Goal: Communication & Community: Answer question/provide support

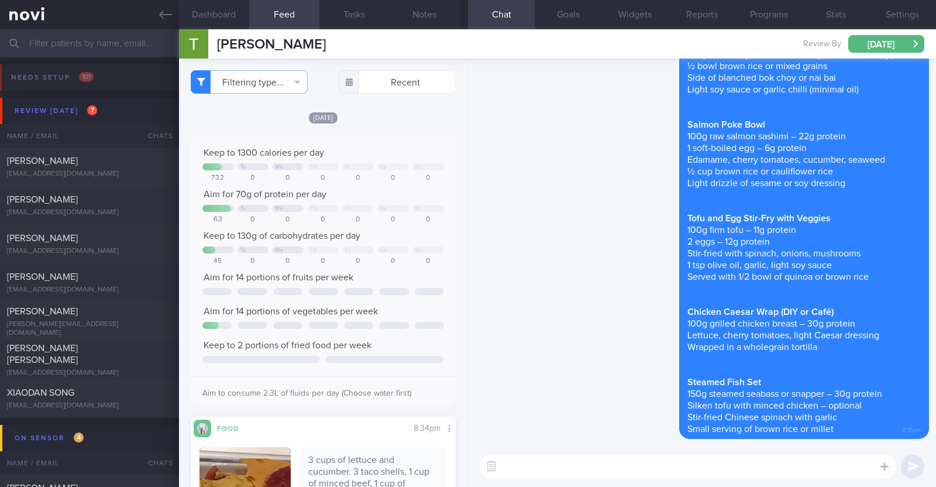
select select "9"
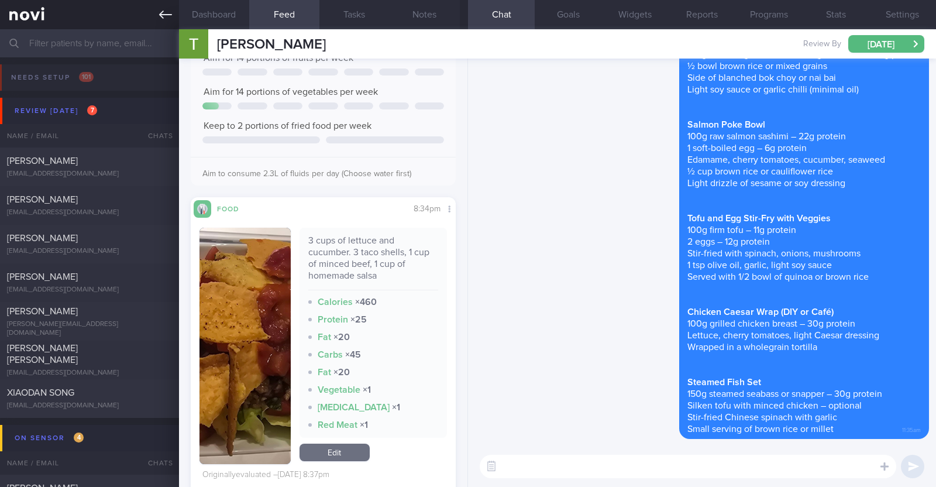
click at [169, 17] on icon at bounding box center [165, 14] width 13 height 13
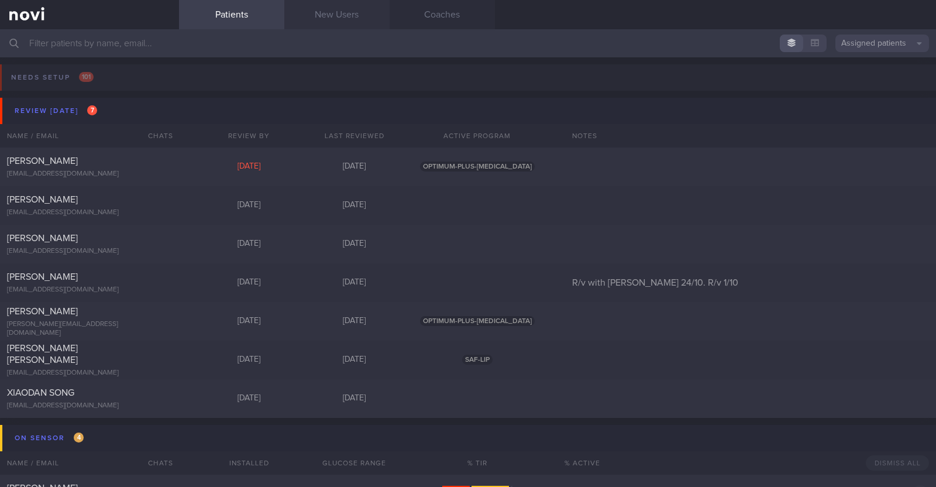
click at [314, 10] on link "New Users" at bounding box center [336, 14] width 105 height 29
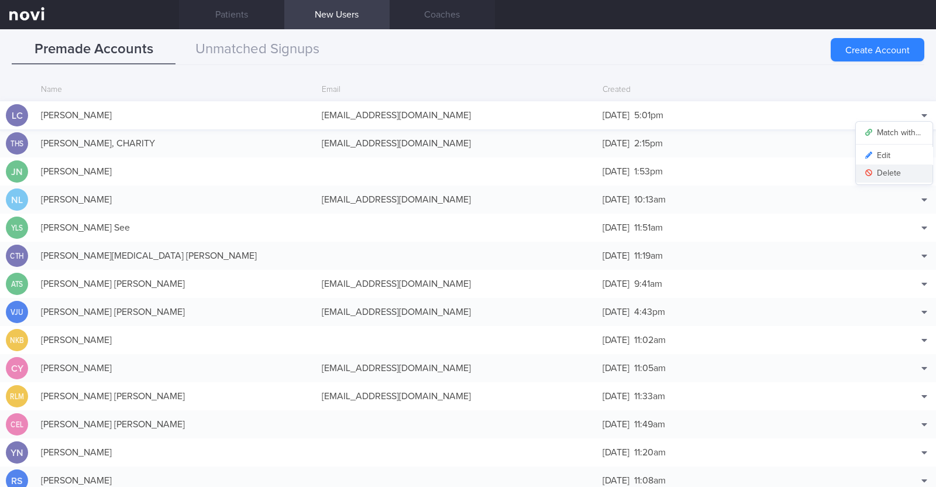
click at [874, 169] on button "Delete" at bounding box center [894, 173] width 77 height 18
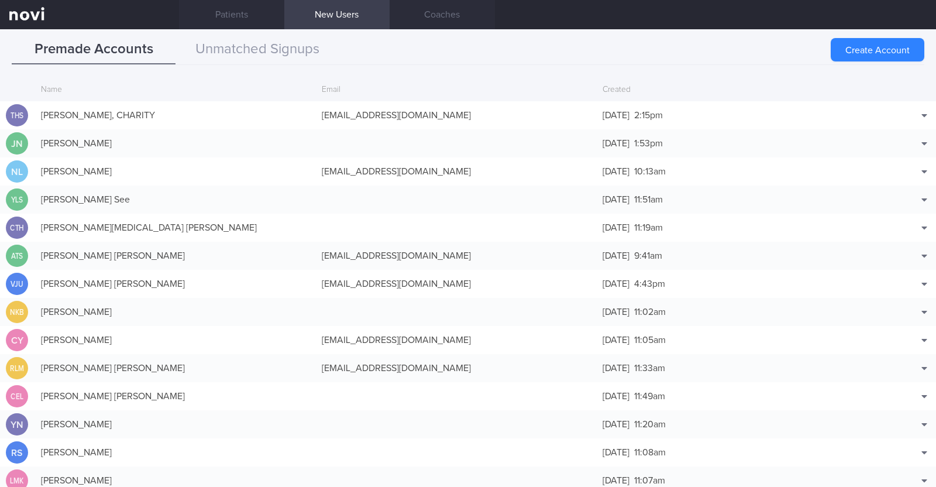
click at [846, 45] on button "Create Account" at bounding box center [878, 49] width 94 height 23
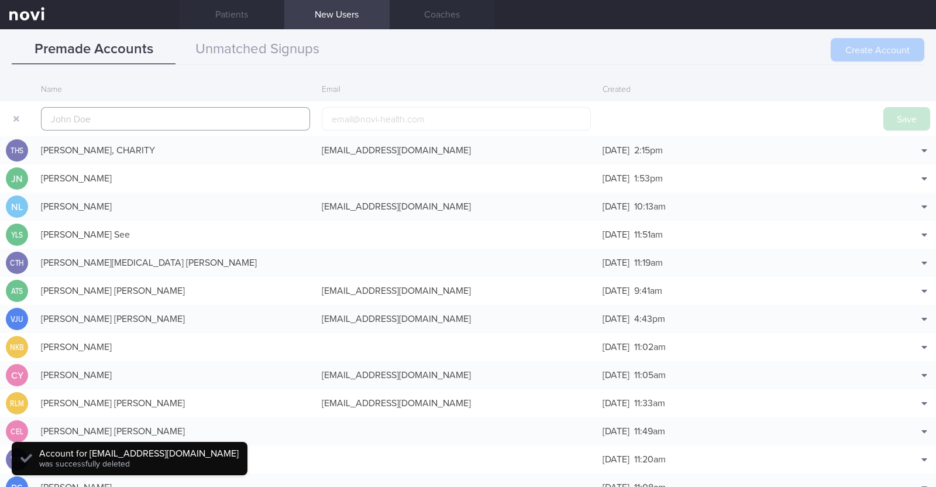
scroll to position [28, 0]
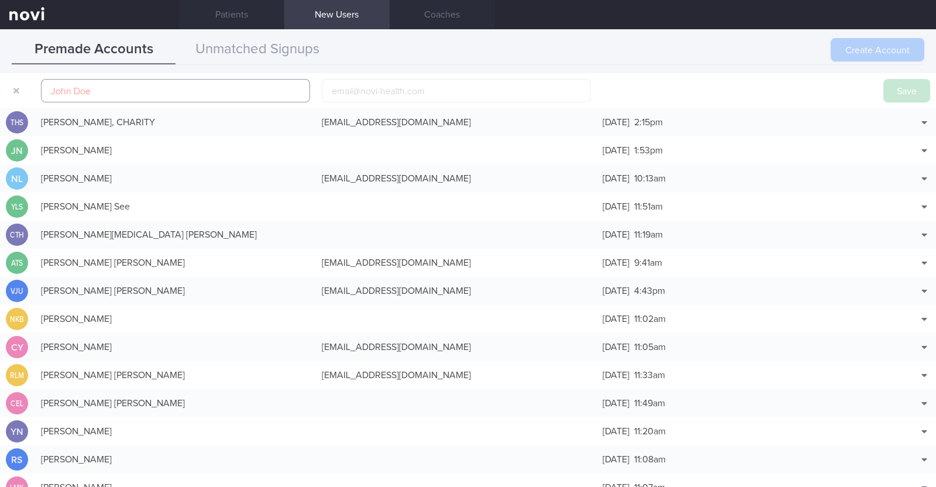
paste input "[PERSON_NAME]"
type input "[PERSON_NAME]"
click at [433, 95] on input "email" at bounding box center [456, 90] width 269 height 23
paste input "[EMAIL_ADDRESS][DOMAIN_NAME]"
click at [373, 94] on input "[EMAIL_ADDRESS][DOMAIN_NAME]" at bounding box center [456, 90] width 269 height 23
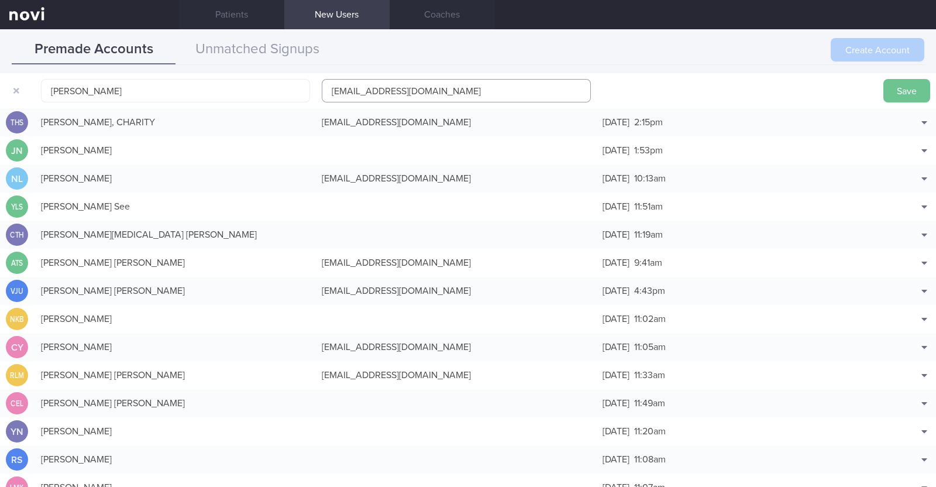
type input "[EMAIL_ADDRESS][DOMAIN_NAME]"
click at [886, 97] on button "Save" at bounding box center [906, 90] width 47 height 23
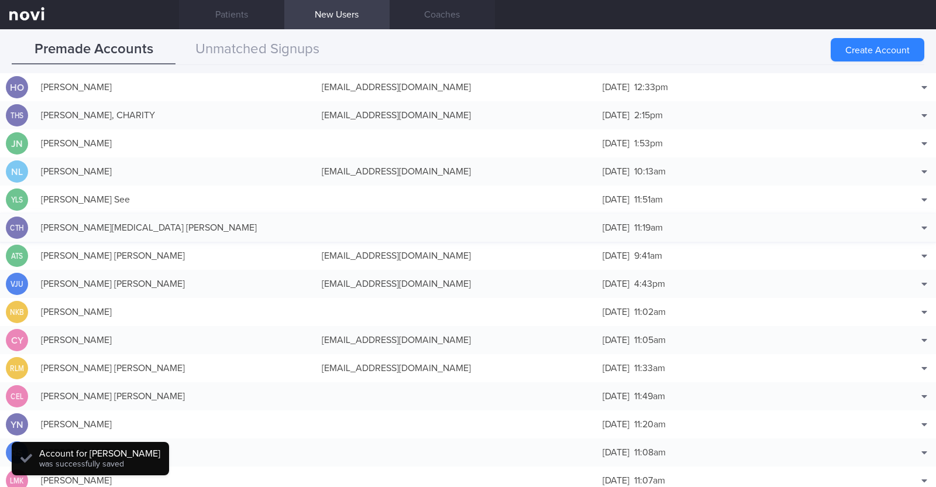
click at [468, 229] on div at bounding box center [456, 228] width 281 height 12
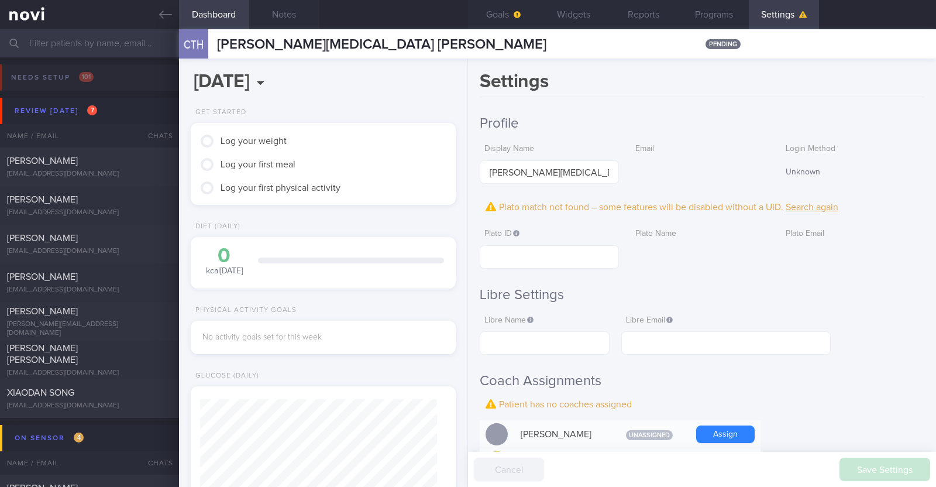
scroll to position [118, 237]
drag, startPoint x: 168, startPoint y: 13, endPoint x: 163, endPoint y: 18, distance: 6.7
click at [168, 14] on icon at bounding box center [165, 15] width 13 height 8
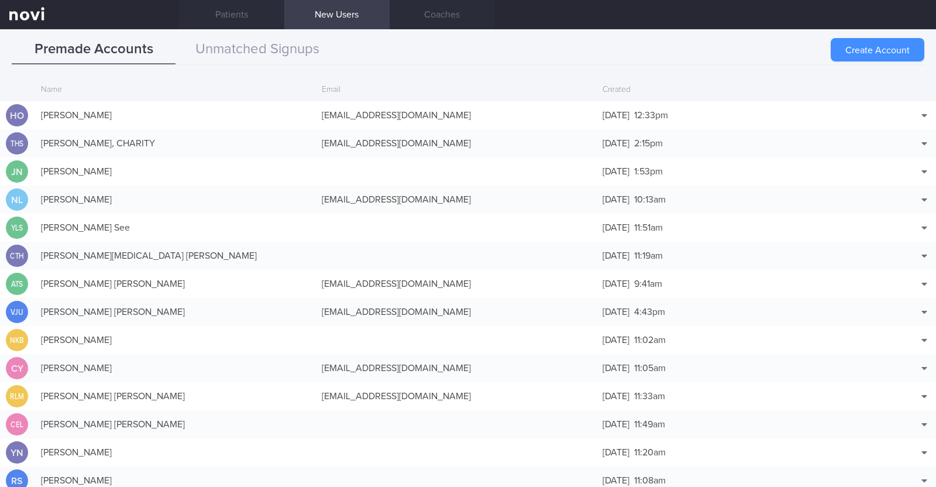
click at [866, 53] on button "Create Account" at bounding box center [878, 49] width 94 height 23
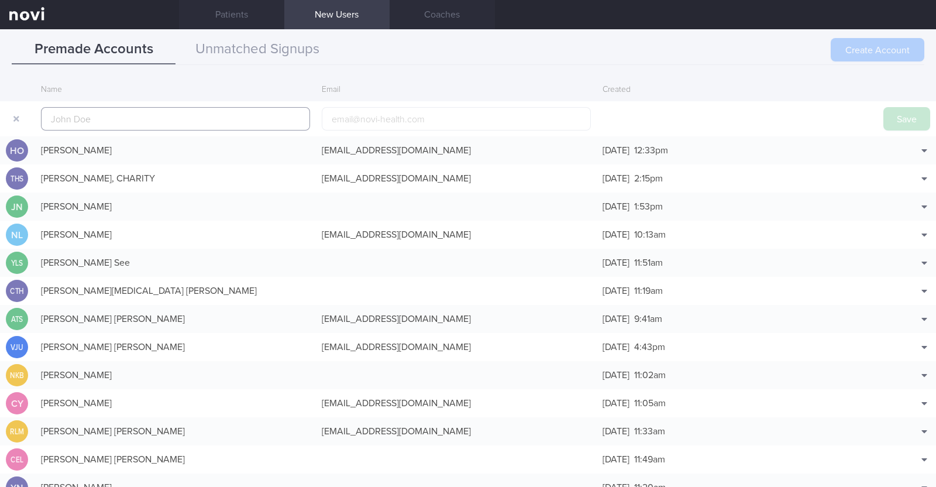
scroll to position [28, 0]
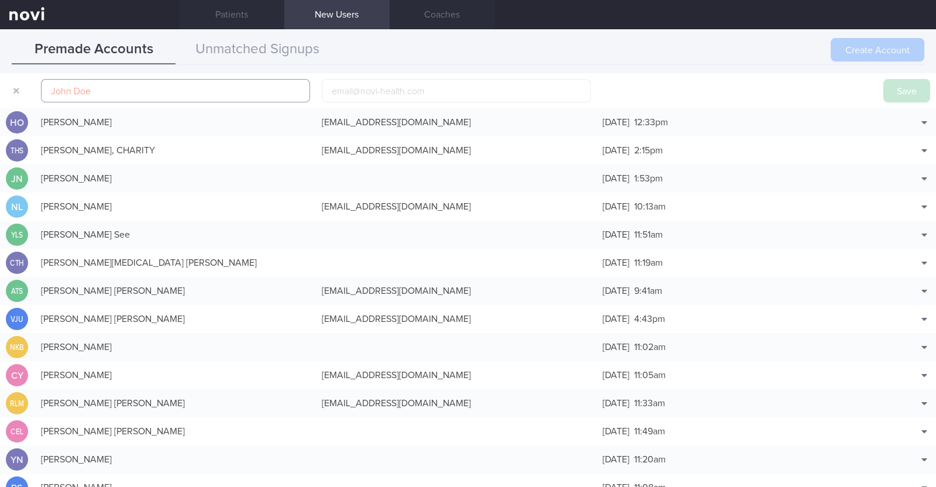
paste input "[PERSON_NAME]"
type input "[PERSON_NAME]"
click at [384, 95] on input "email" at bounding box center [456, 90] width 269 height 23
paste input "[EMAIL_ADDRESS][DOMAIN_NAME]"
click at [362, 84] on input "[EMAIL_ADDRESS][DOMAIN_NAME]" at bounding box center [456, 90] width 269 height 23
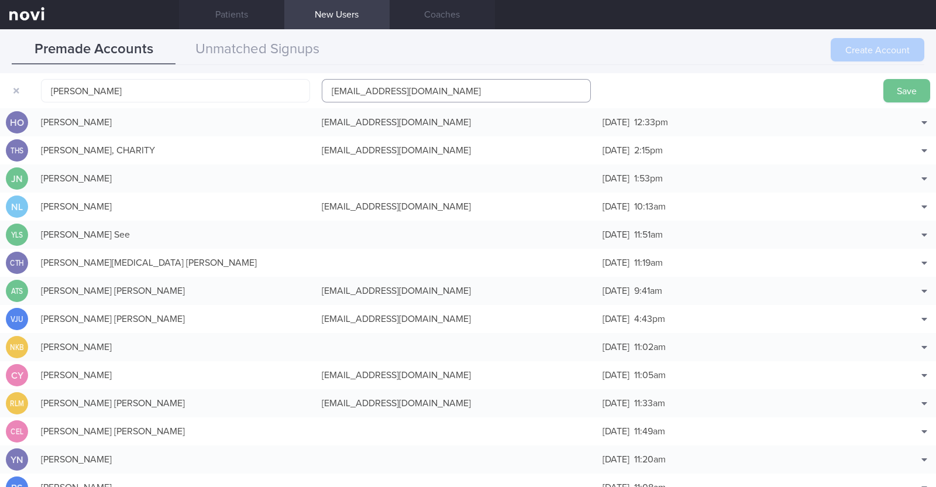
type input "[EMAIL_ADDRESS][DOMAIN_NAME]"
click at [892, 91] on button "Save" at bounding box center [906, 90] width 47 height 23
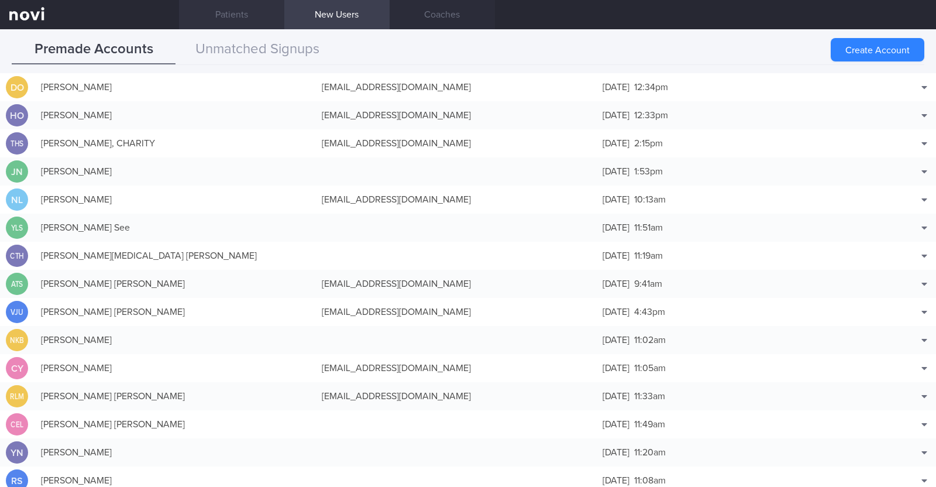
click at [239, 16] on link "Patients" at bounding box center [231, 14] width 105 height 29
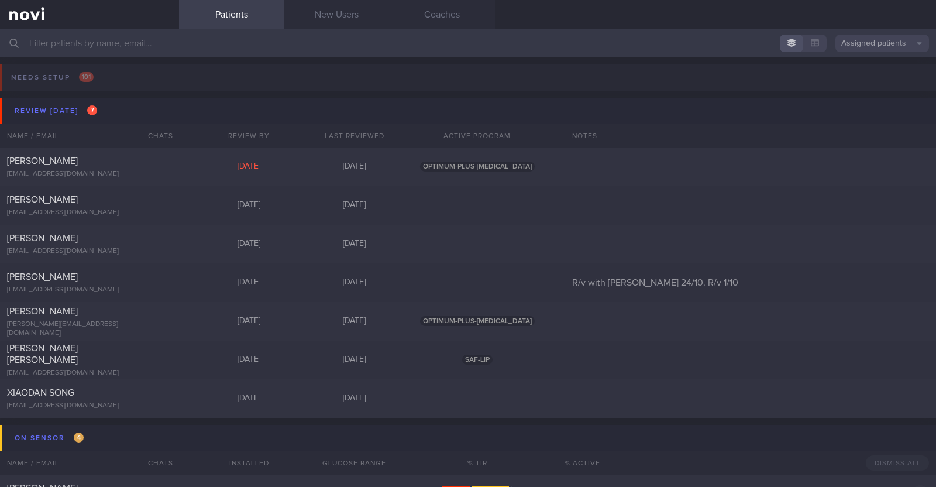
click at [173, 46] on input "text" at bounding box center [468, 43] width 936 height 28
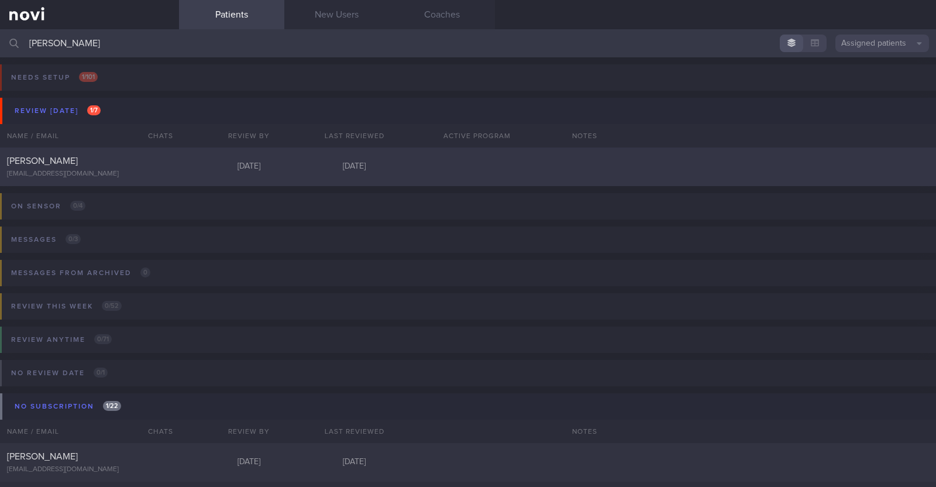
type input "[PERSON_NAME]"
click at [160, 165] on div "[PERSON_NAME]" at bounding box center [88, 161] width 162 height 12
select select "9"
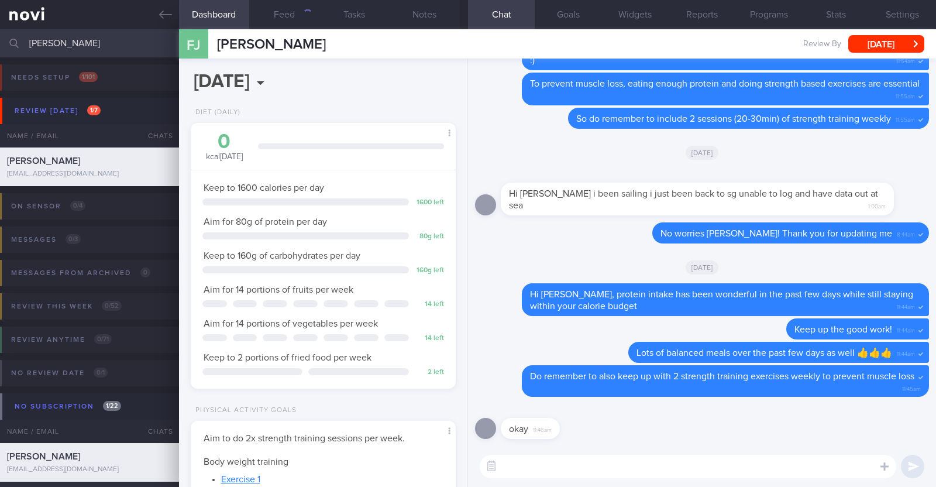
scroll to position [118, 237]
click at [545, 475] on textarea at bounding box center [688, 465] width 416 height 23
paste textarea "Hi xxx, may we take 3 mins of your time to give us some [feedback]([URL][DOMAIN…"
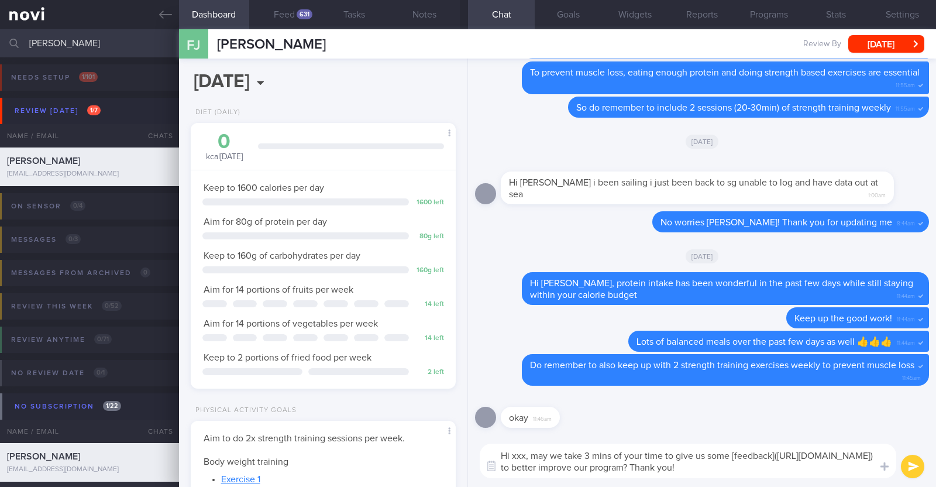
scroll to position [0, 0]
click at [523, 455] on textarea "Hi xxx, may we take 3 mins of your time to give us some [feedback]([URL][DOMAIN…" at bounding box center [688, 460] width 416 height 35
type textarea "Hi [PERSON_NAME], may we take 3 mins of your time to give us some [feedback]([U…"
click at [909, 467] on button "submit" at bounding box center [912, 465] width 23 height 23
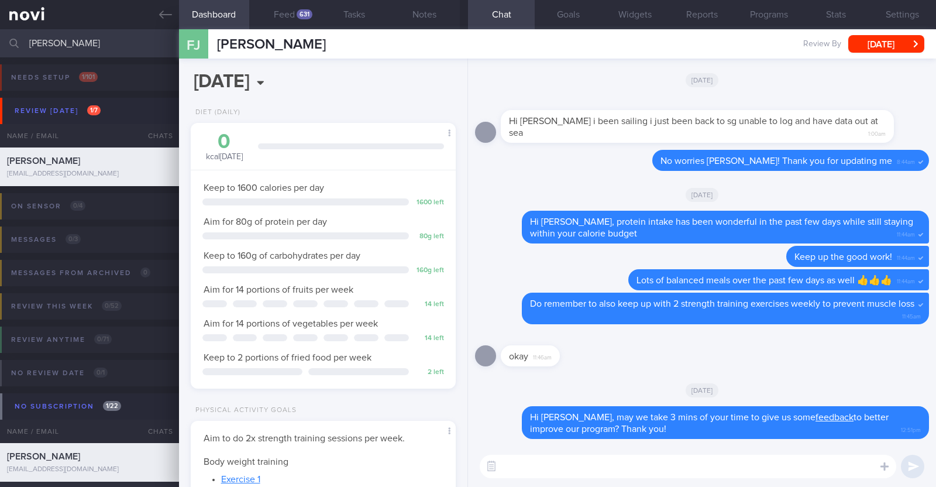
drag, startPoint x: 74, startPoint y: 49, endPoint x: 0, endPoint y: 39, distance: 74.9
click at [0, 39] on input "[PERSON_NAME]" at bounding box center [468, 43] width 936 height 28
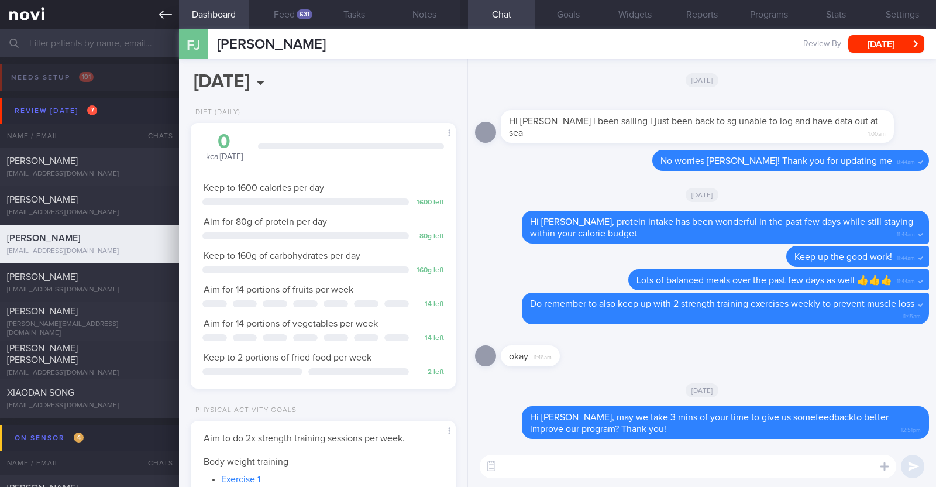
click at [164, 15] on icon at bounding box center [165, 15] width 13 height 8
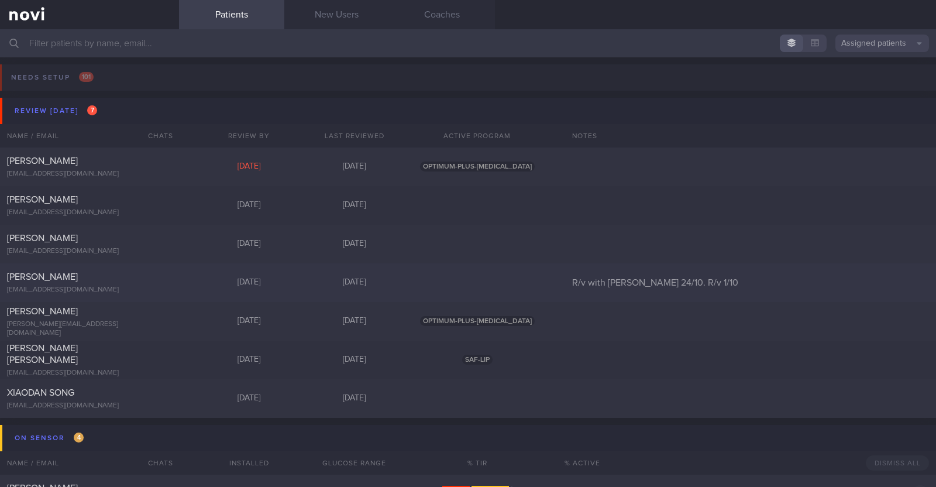
click at [163, 282] on div "[PERSON_NAME]" at bounding box center [88, 277] width 162 height 12
select select "9"
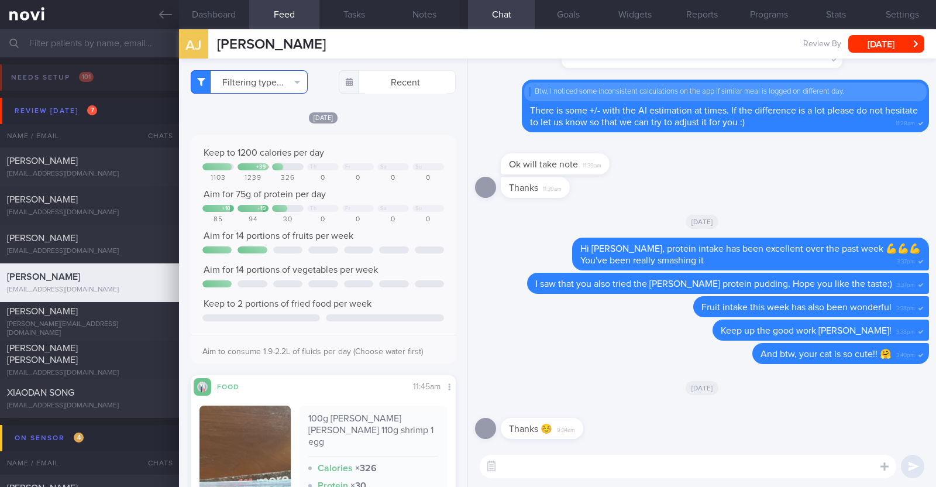
click at [299, 74] on button "Filtering type..." at bounding box center [249, 81] width 117 height 23
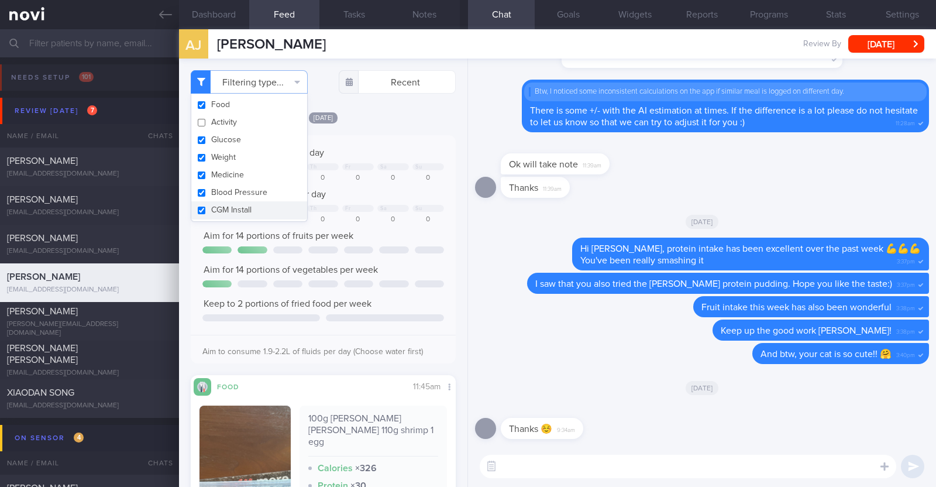
click at [368, 109] on div "Filtering type... Food Activity Glucose Weight Medicine Blood Pressure [MEDICAL…" at bounding box center [323, 272] width 288 height 428
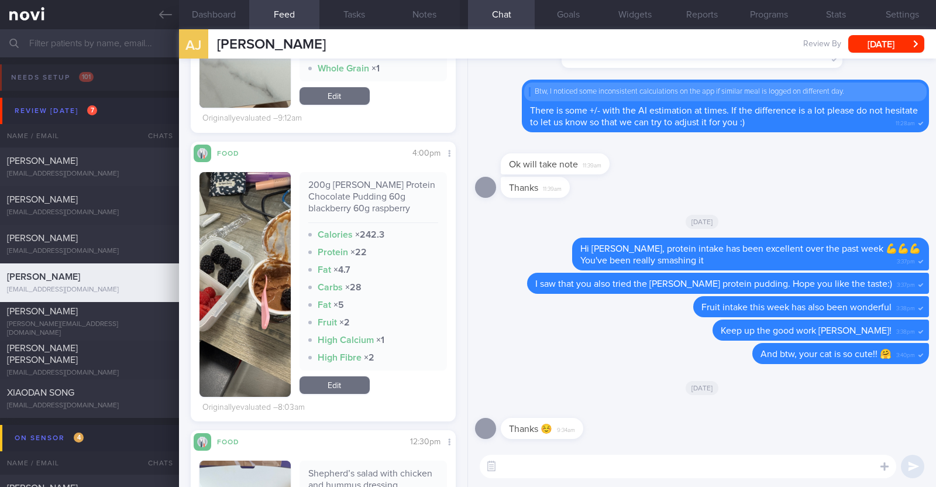
scroll to position [877, 0]
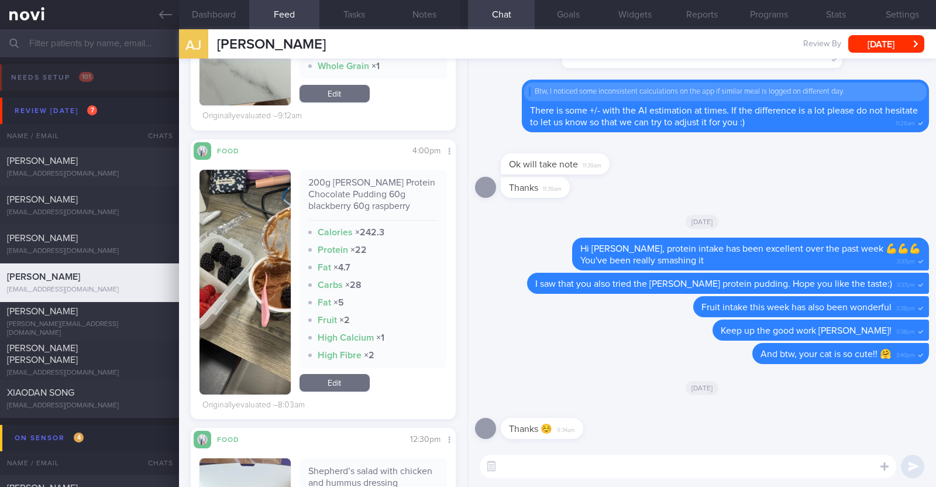
click at [230, 277] on button "button" at bounding box center [244, 282] width 91 height 225
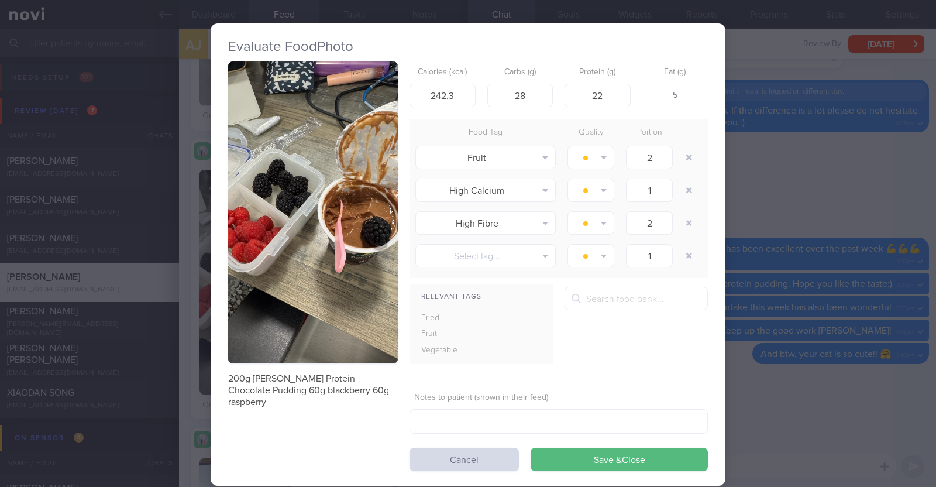
click at [188, 277] on div "Evaluate Food Photo 200g [PERSON_NAME] Protein Chocolate Pudding 60g blackberry…" at bounding box center [468, 243] width 936 height 487
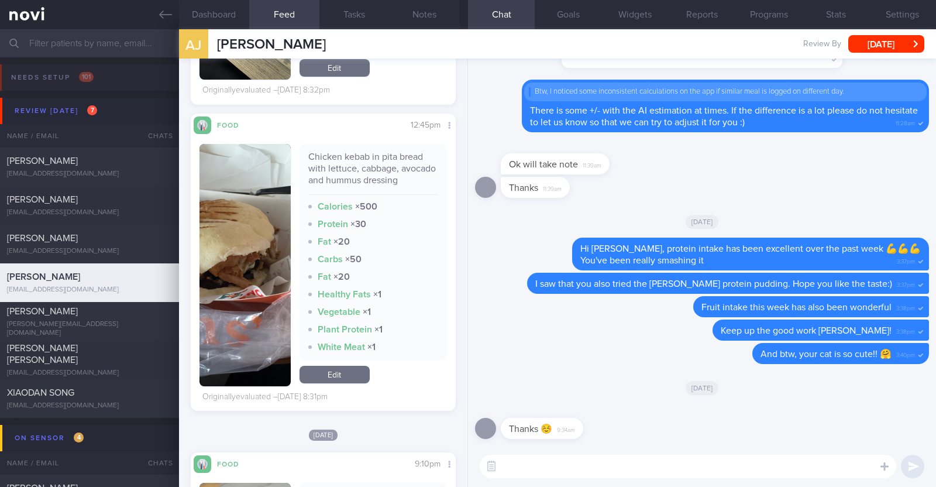
scroll to position [9440, 0]
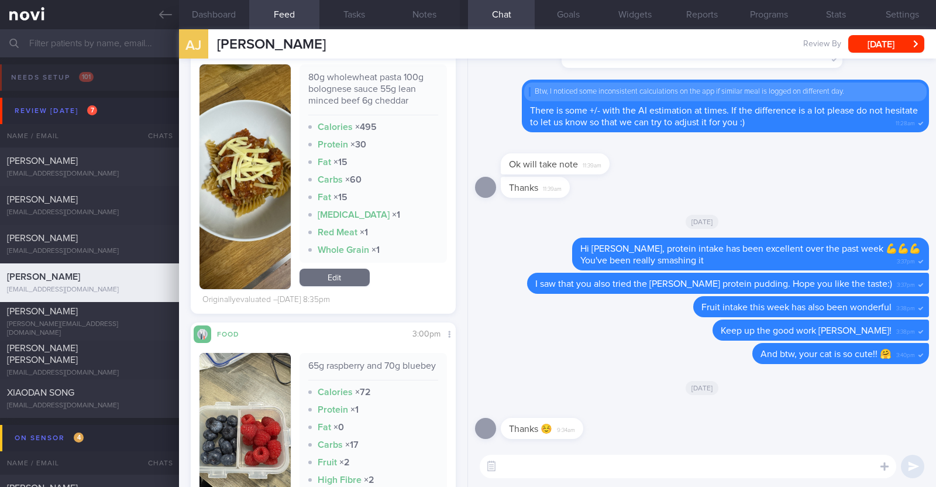
click at [549, 459] on textarea at bounding box center [688, 465] width 416 height 23
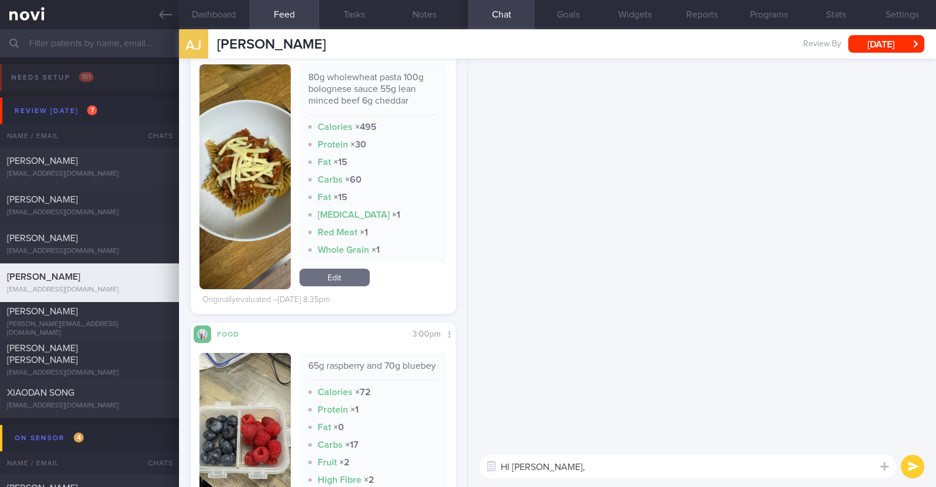
scroll to position [0, 0]
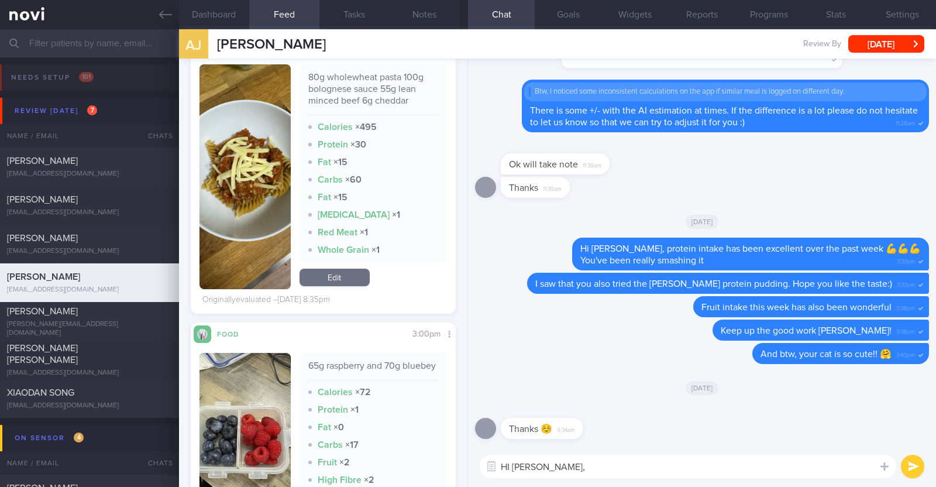
click at [509, 469] on textarea "HI [PERSON_NAME]," at bounding box center [688, 465] width 416 height 23
click at [549, 470] on textarea "Hi [PERSON_NAME]," at bounding box center [688, 465] width 416 height 23
type textarea "Hi [PERSON_NAME], happy mid week!"
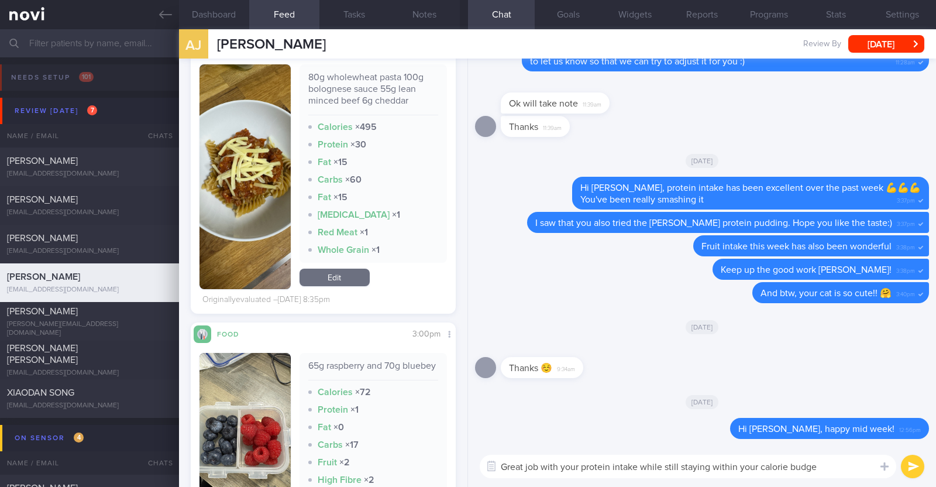
type textarea "Great job with your protein intake while still staying within your calorie budg…"
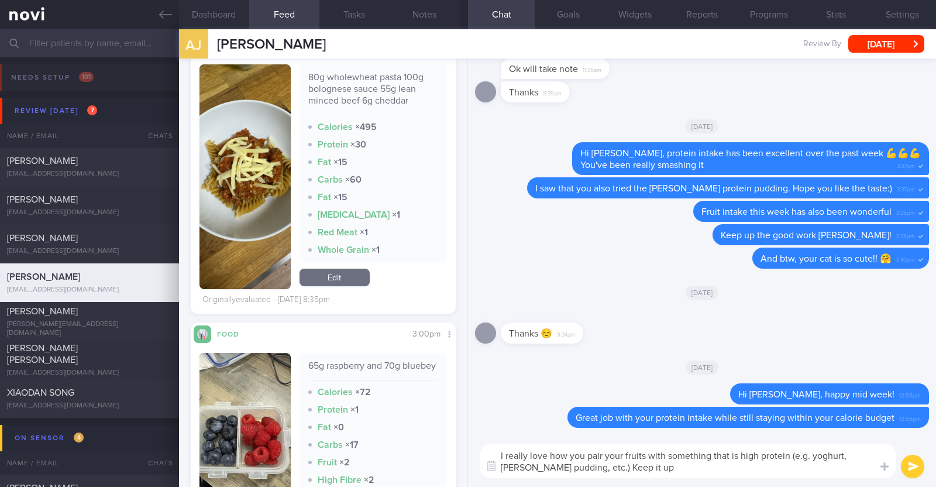
type textarea "I really love how you pair your fruits with something that is high protein (e.g…"
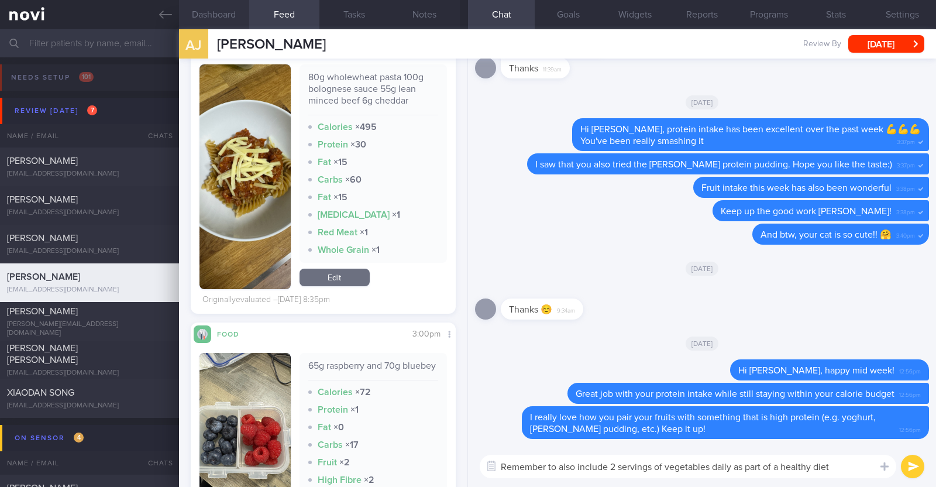
paste textarea "😊"
type textarea "Remember to also include 2 servings of vegetables daily as part of a healthy di…"
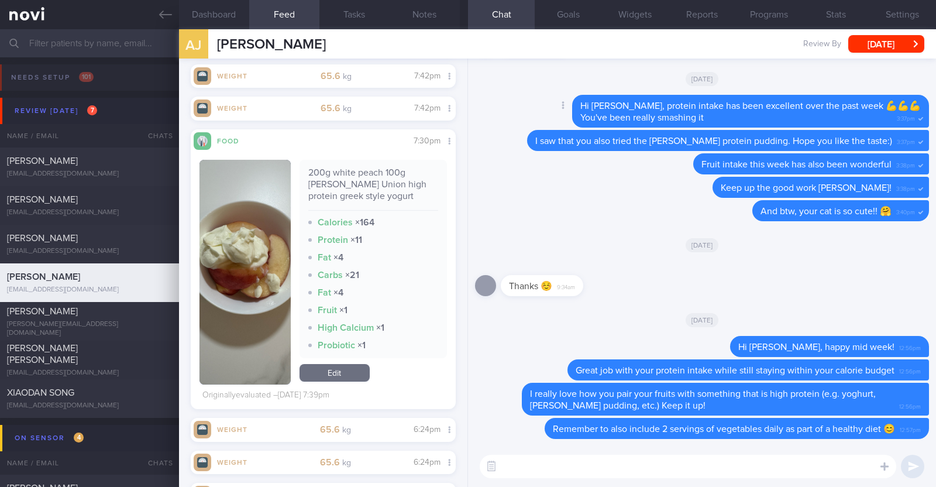
scroll to position [6133, 0]
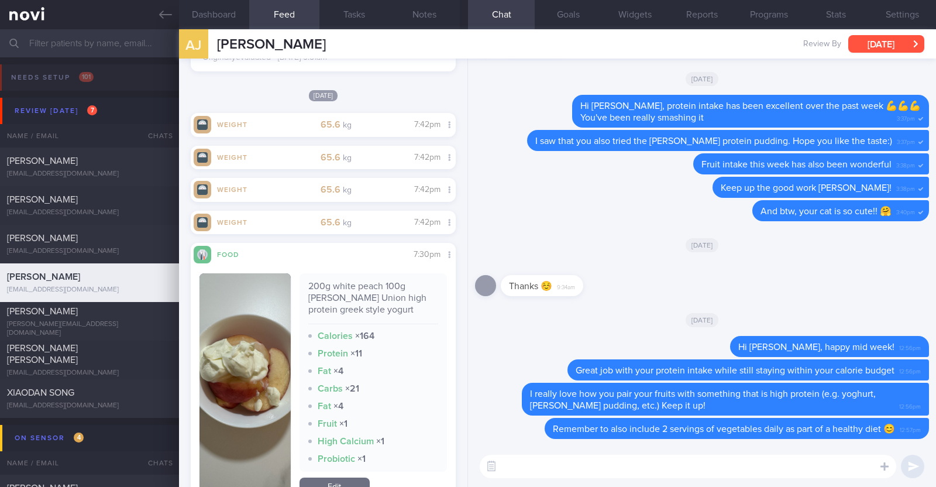
click at [864, 43] on button "[DATE]" at bounding box center [886, 44] width 76 height 18
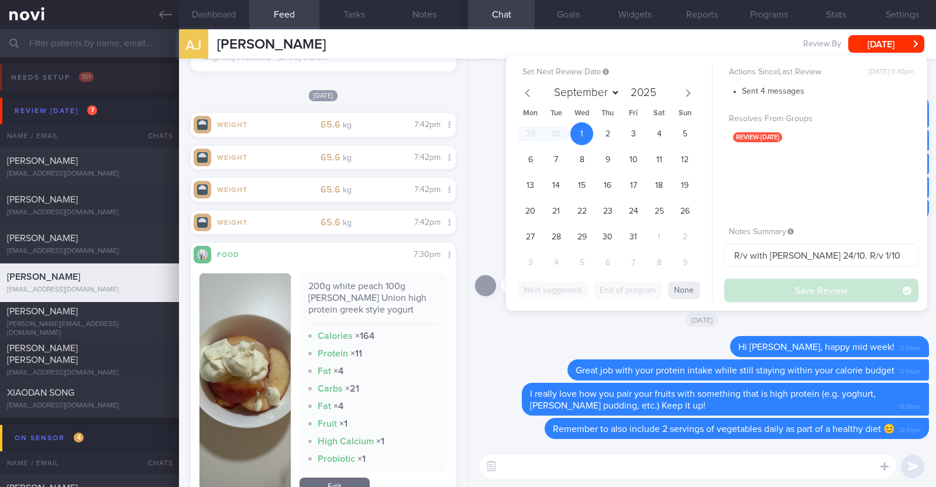
click at [556, 330] on div "[DATE]" at bounding box center [702, 319] width 454 height 33
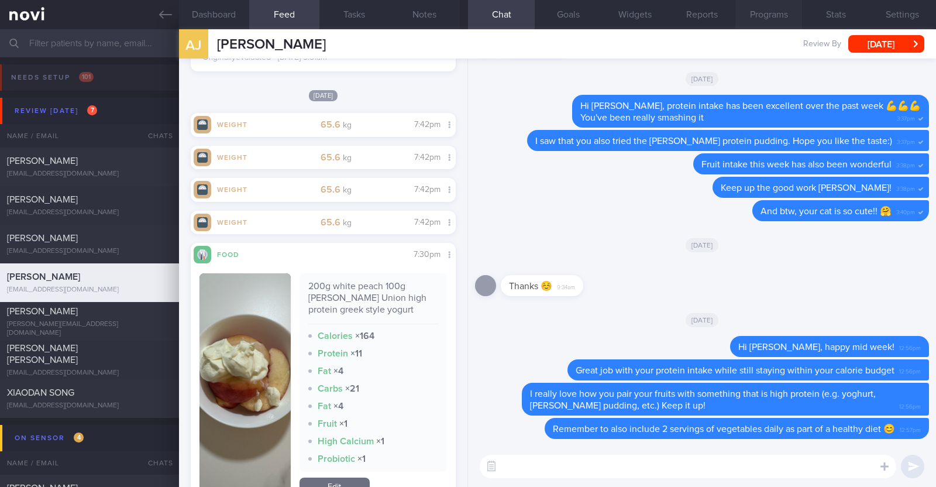
click at [769, 17] on button "Programs" at bounding box center [768, 14] width 67 height 29
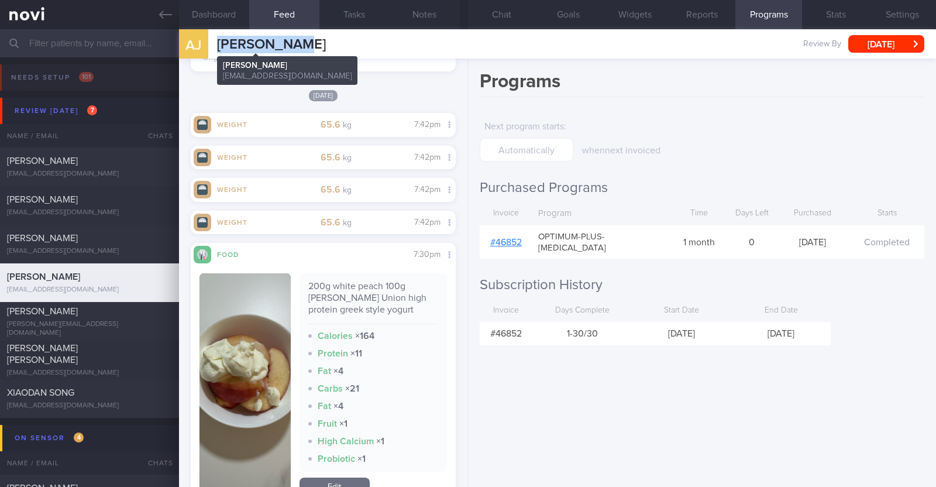
drag, startPoint x: 295, startPoint y: 44, endPoint x: 219, endPoint y: 48, distance: 76.1
click at [219, 48] on div "[PERSON_NAME] [PERSON_NAME] [EMAIL_ADDRESS][DOMAIN_NAME] Review By [DATE] Set N…" at bounding box center [557, 43] width 757 height 29
click at [504, 237] on link "# 46852" at bounding box center [506, 241] width 32 height 9
click at [436, 16] on button "Notes" at bounding box center [425, 14] width 70 height 29
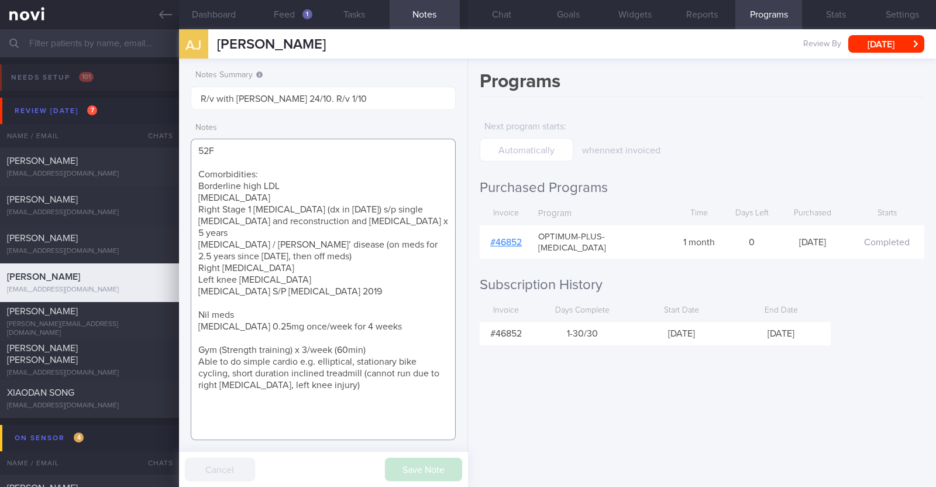
click at [248, 311] on textarea "52F Comorbidities: Borderline high LDL [MEDICAL_DATA] Right Stage 1 [MEDICAL_DA…" at bounding box center [323, 289] width 265 height 301
type textarea "52F Comorbidities: Borderline high LDL [MEDICAL_DATA] Right Stage 1 [MEDICAL_DA…"
click at [442, 466] on button "Save Note" at bounding box center [423, 468] width 77 height 23
click at [867, 41] on button "[DATE]" at bounding box center [886, 44] width 76 height 18
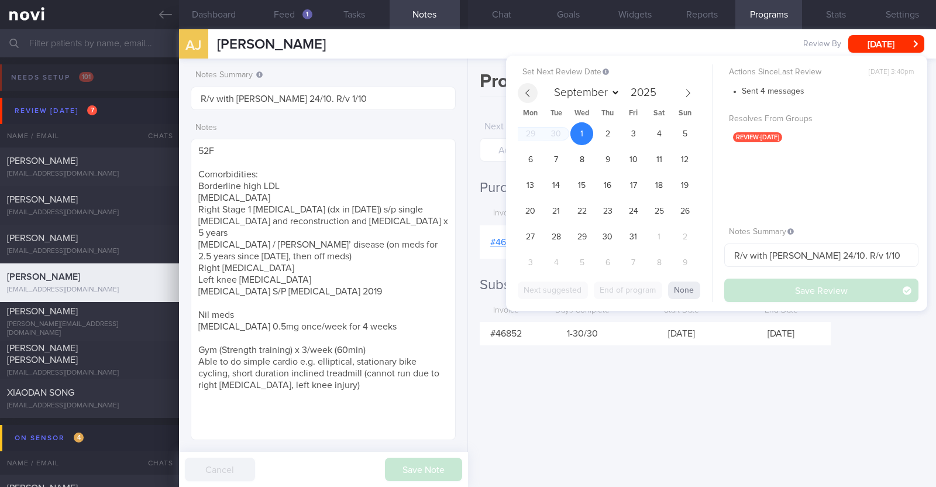
click at [529, 87] on span at bounding box center [528, 93] width 20 height 20
select select "8"
click at [688, 91] on icon at bounding box center [688, 93] width 4 height 8
click at [525, 87] on span at bounding box center [528, 93] width 20 height 20
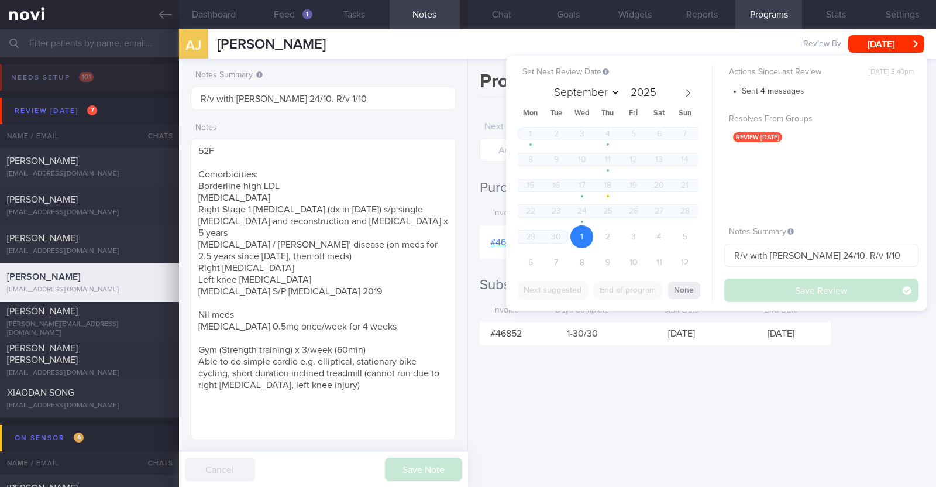
click at [525, 87] on div "September October November December 2025" at bounding box center [608, 93] width 180 height 20
click at [629, 348] on div "Programs Next program starts : when next invoiced Purchased Programs Invoice Pr…" at bounding box center [702, 272] width 468 height 428
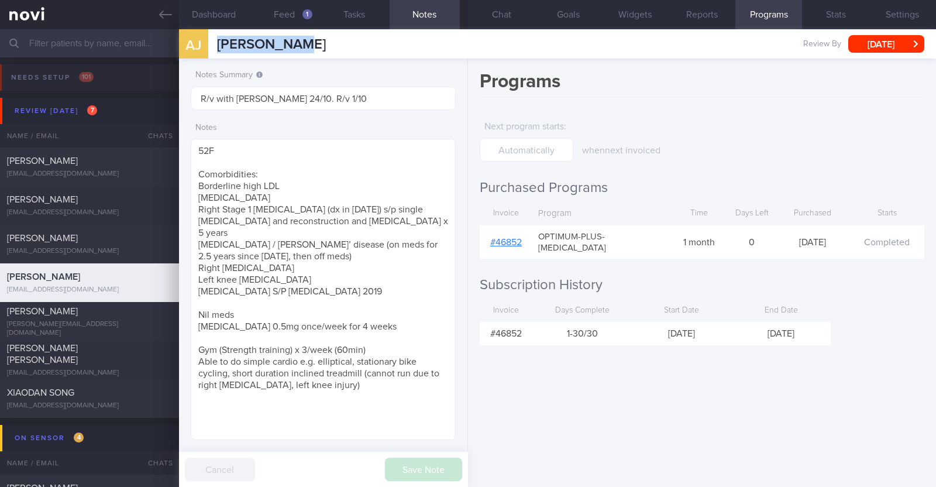
drag, startPoint x: 335, startPoint y: 46, endPoint x: 216, endPoint y: 40, distance: 119.5
click at [216, 40] on div "AJ Aidah Jamin Aidah Jamin aidahmj@gmail.com Review By Wed, 1 Oct Set Next Revi…" at bounding box center [557, 43] width 757 height 29
copy span "[PERSON_NAME]"
click at [708, 160] on div "Next program starts : when next invoiced" at bounding box center [626, 138] width 292 height 47
click at [881, 39] on button "[DATE]" at bounding box center [886, 44] width 76 height 18
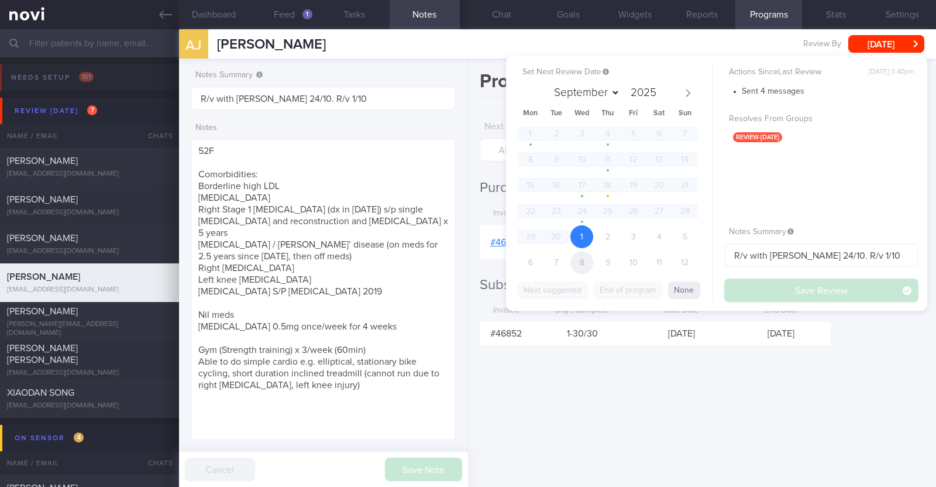
click at [586, 260] on span "8" at bounding box center [581, 262] width 23 height 23
select select "9"
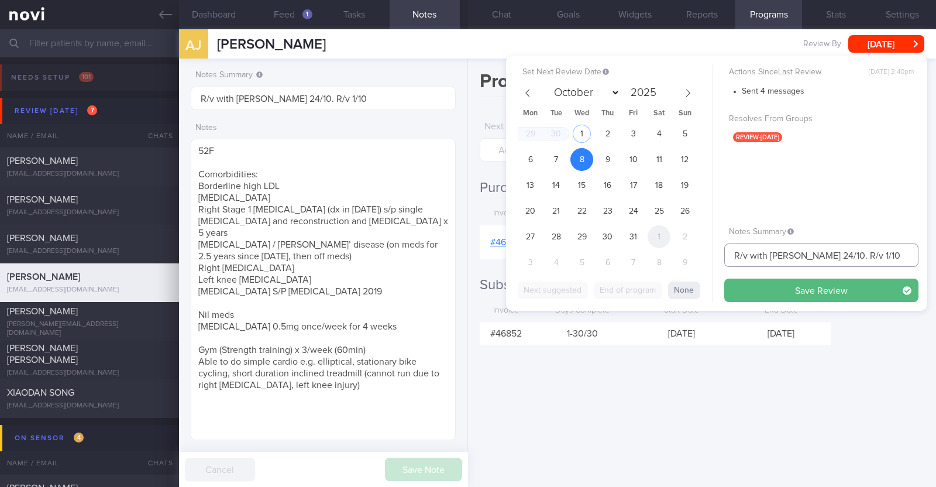
drag, startPoint x: 831, startPoint y: 256, endPoint x: 653, endPoint y: 233, distance: 178.7
click at [659, 241] on div "Set Next Review Date 8 Oct 2025 September October November December 2025 Mon Tu…" at bounding box center [716, 183] width 421 height 255
click at [753, 257] on input "R/v 1/10" at bounding box center [821, 254] width 194 height 23
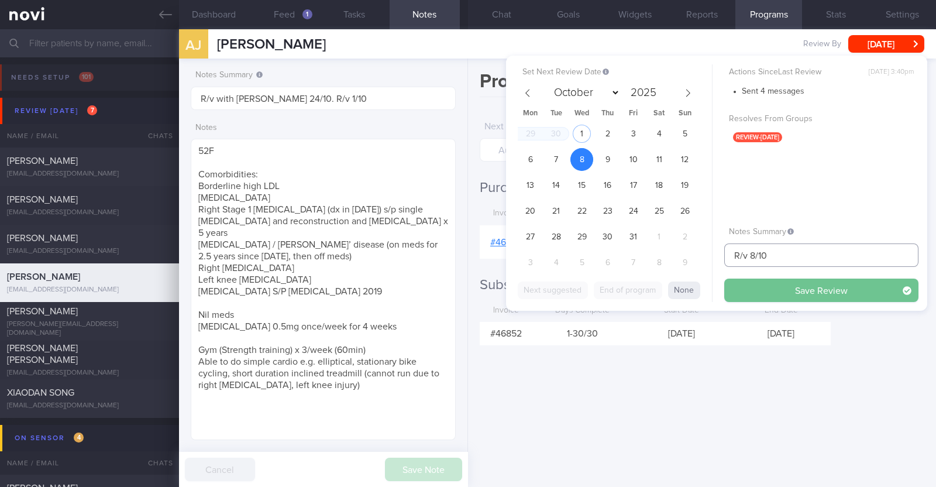
type input "R/v 8/10"
click at [796, 286] on button "Save Review" at bounding box center [821, 289] width 194 height 23
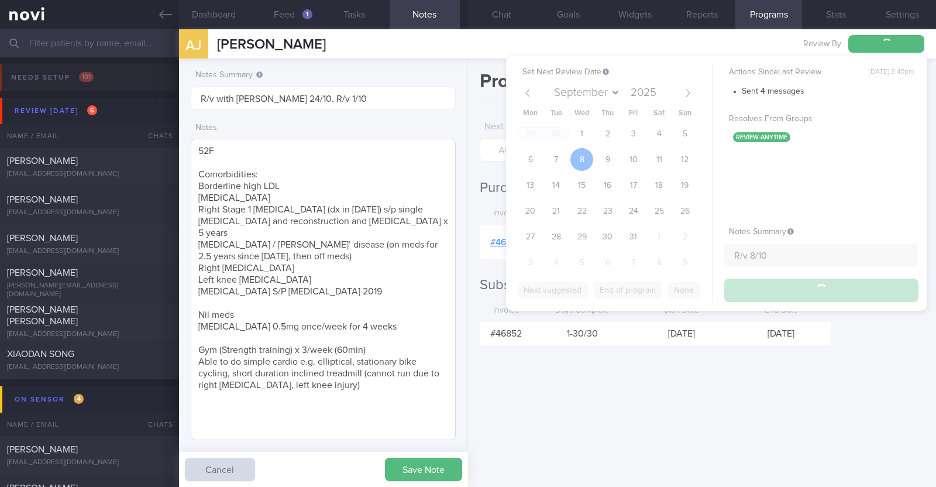
type input "R/v 8/10"
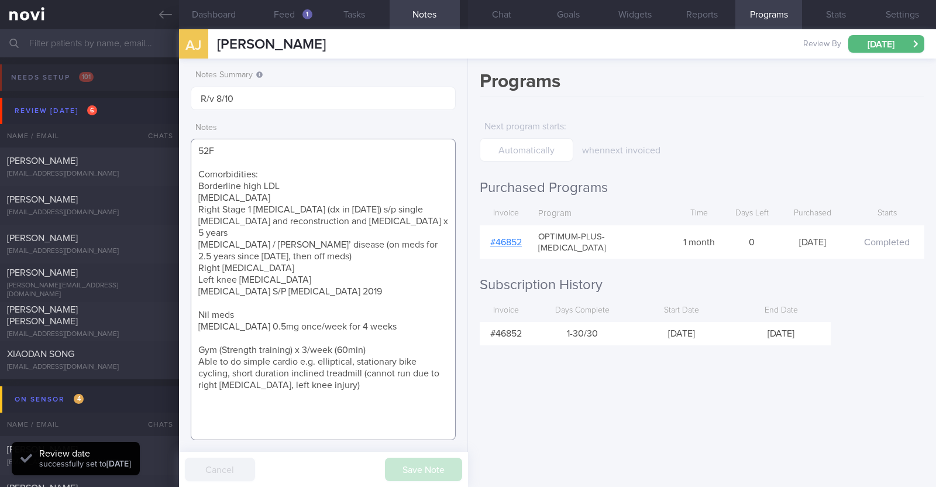
drag, startPoint x: 361, startPoint y: 312, endPoint x: 184, endPoint y: 315, distance: 177.3
click at [184, 315] on div "Notes Summary Summary will be shown in the main patients table R/v 8/10 Notes 5…" at bounding box center [323, 272] width 289 height 428
click at [629, 364] on div "Programs Next program starts : when next invoiced Purchased Programs Invoice Pr…" at bounding box center [702, 272] width 468 height 428
click at [108, 278] on div "[PERSON_NAME]" at bounding box center [88, 273] width 162 height 12
type textarea "44F Comorbidities: Fatty Liver HLD Psoriasis (2-3 weekly injections) Nil meds W…"
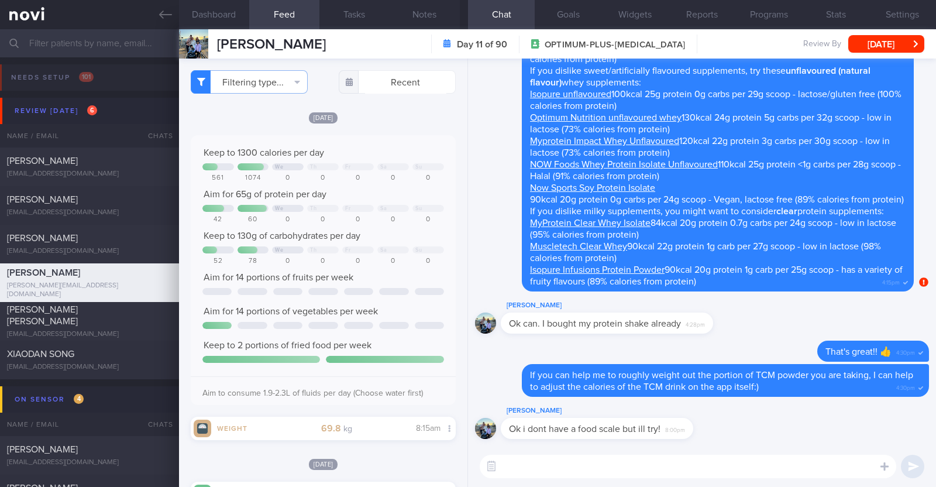
click at [404, 109] on div "Filtering type... Food Activity Glucose Weight Medicine Blood Pressure [MEDICAL…" at bounding box center [323, 272] width 288 height 428
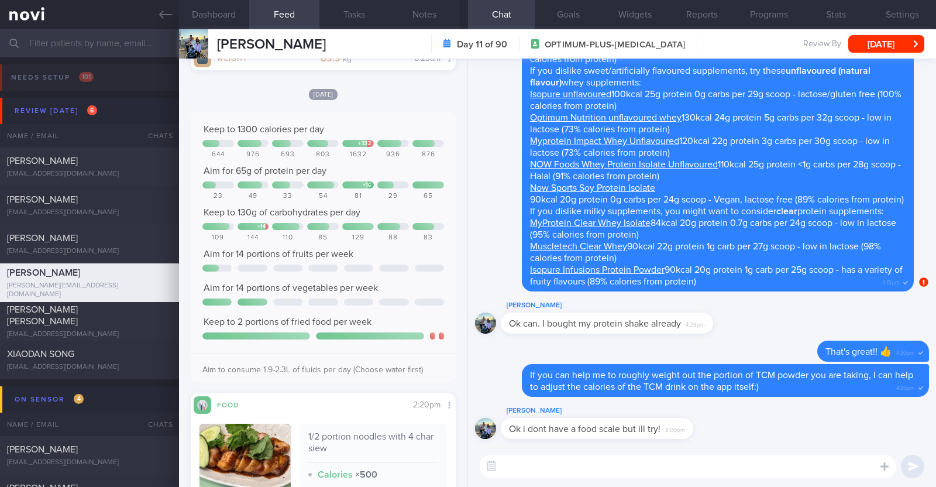
scroll to position [2047, 0]
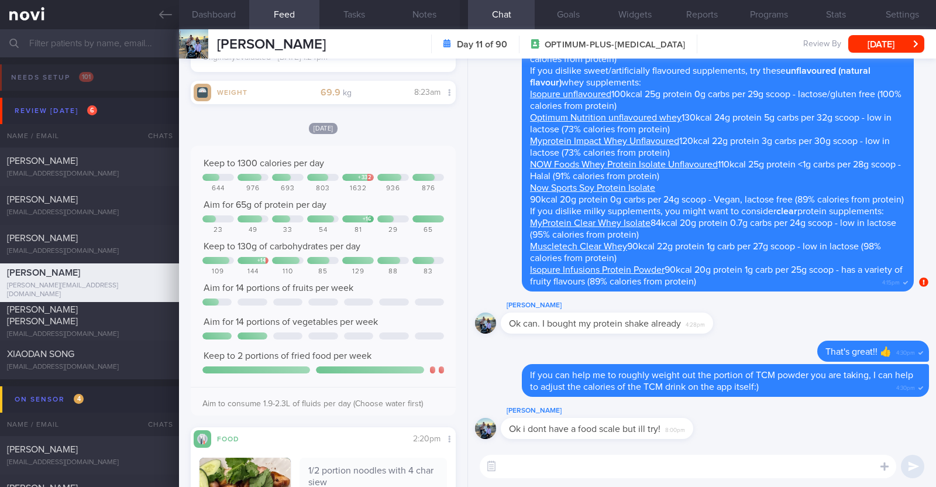
click at [777, 462] on textarea at bounding box center [688, 465] width 416 height 23
type textarea "Hi Michell, happy mid week:)"
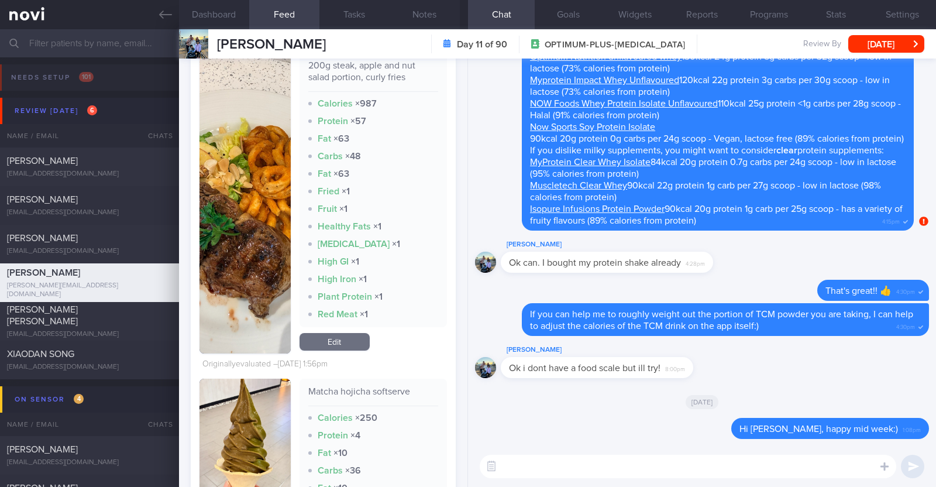
scroll to position [0, 0]
type textarea "Good effort trying to incorporate protein with all your meals"
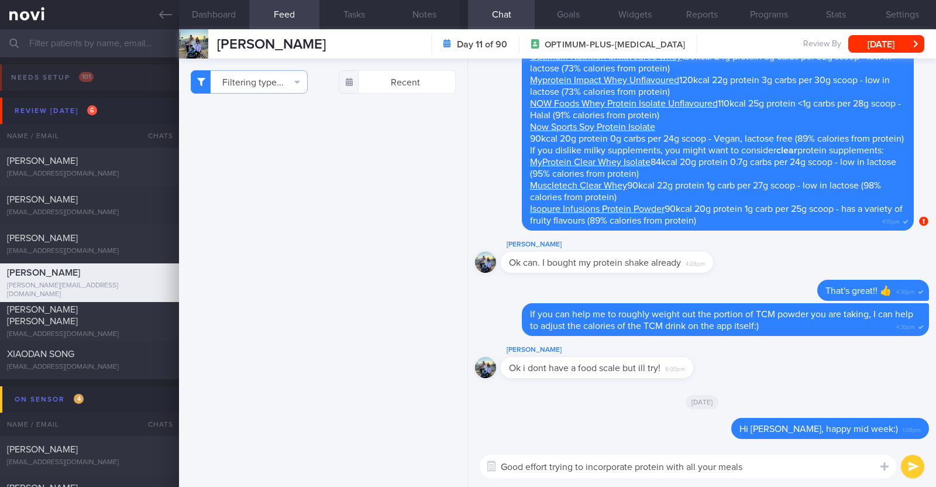
select select "9"
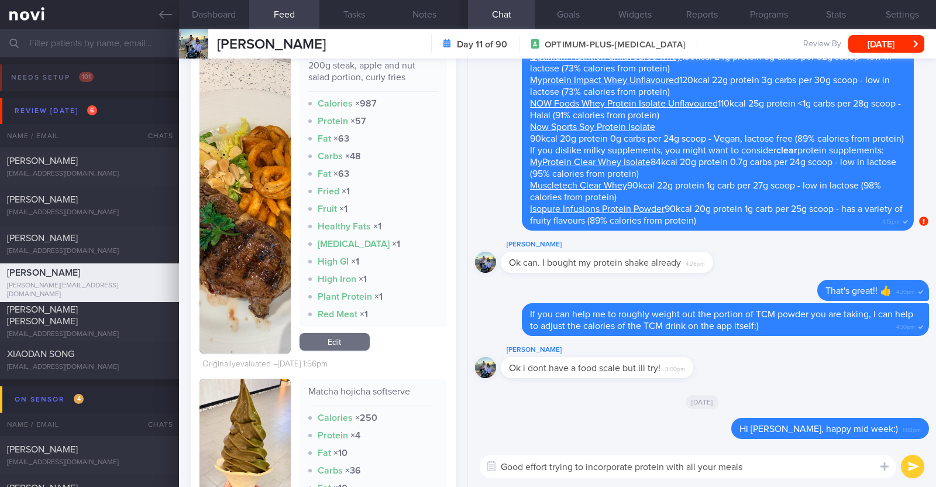
paste textarea "👍"
type textarea "Good effort trying to incorporate protein with all your meals 👍"
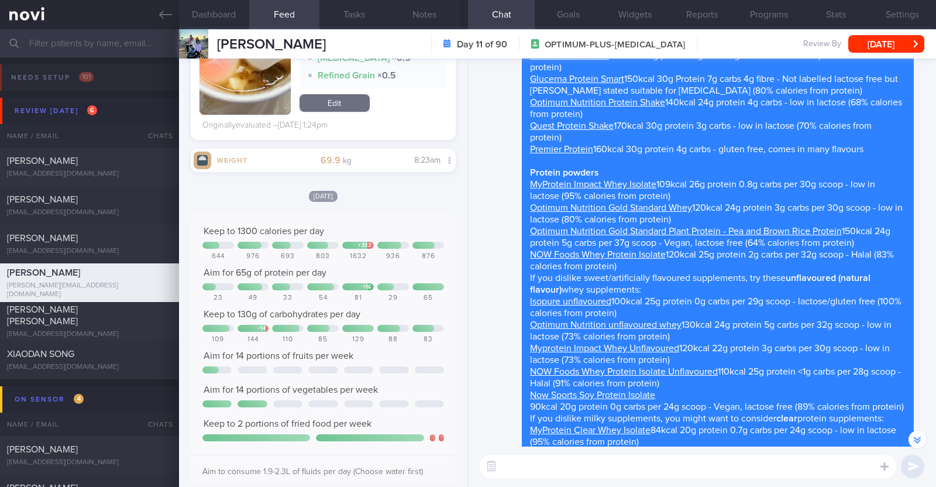
scroll to position [0, 0]
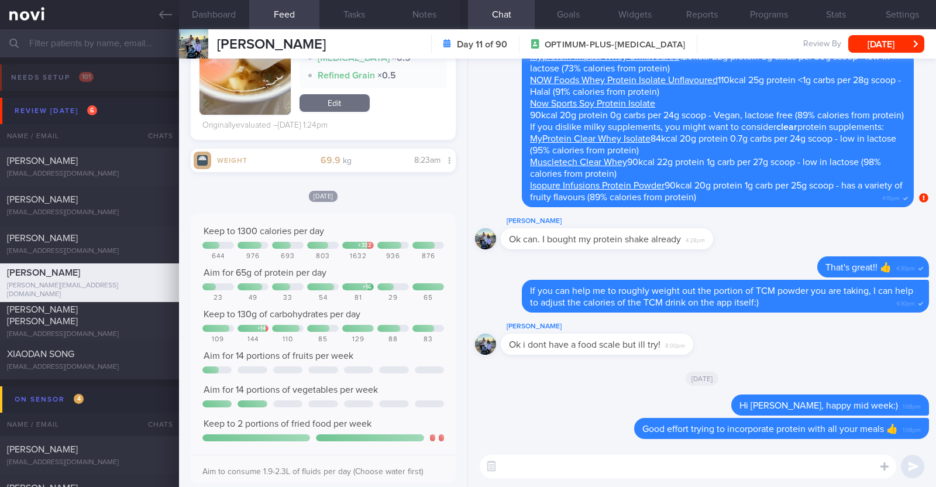
click at [613, 464] on textarea at bounding box center [688, 465] width 416 height 23
click at [503, 463] on textarea "Protein intake is still slightly under" at bounding box center [688, 465] width 416 height 23
click at [675, 466] on textarea "Overall protein intake is still slightly under" at bounding box center [688, 465] width 416 height 23
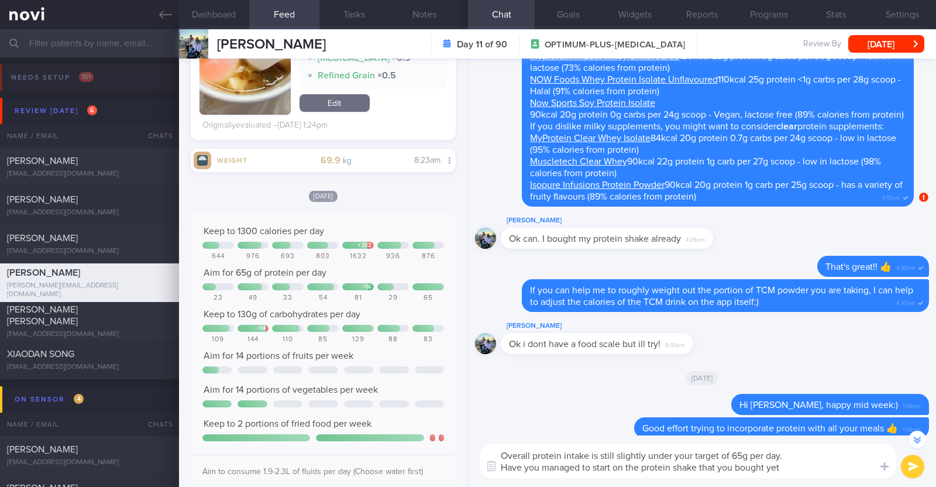
type textarea "Overall protein intake is still slightly under your target of 65g per day. Have…"
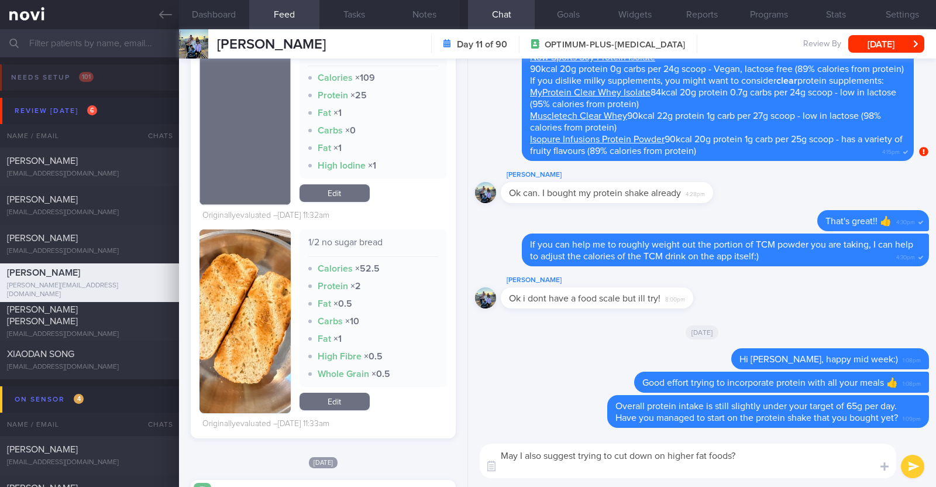
scroll to position [0, 0]
paste textarea "Since fat provides 9 calories per gram, it's easy to exceed your daily calorie …"
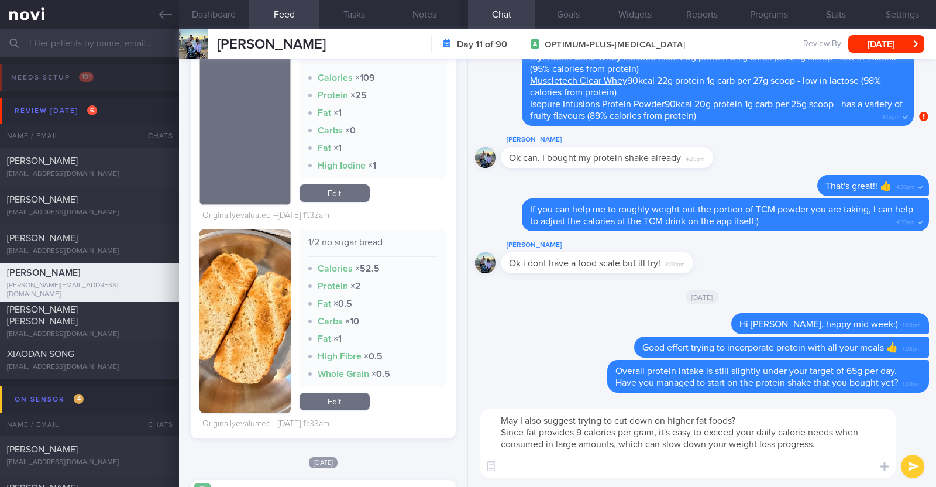
paste textarea "Let’s focus on gradually reducing both the frequency and portion sizes of these…"
type textarea "May I also suggest trying to cut down on higher fat foods? Since fat provides 9…"
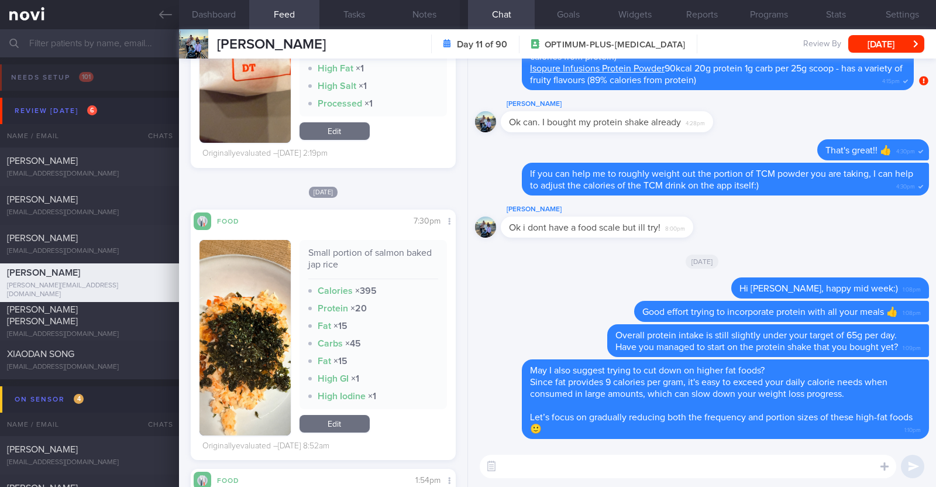
scroll to position [4395, 0]
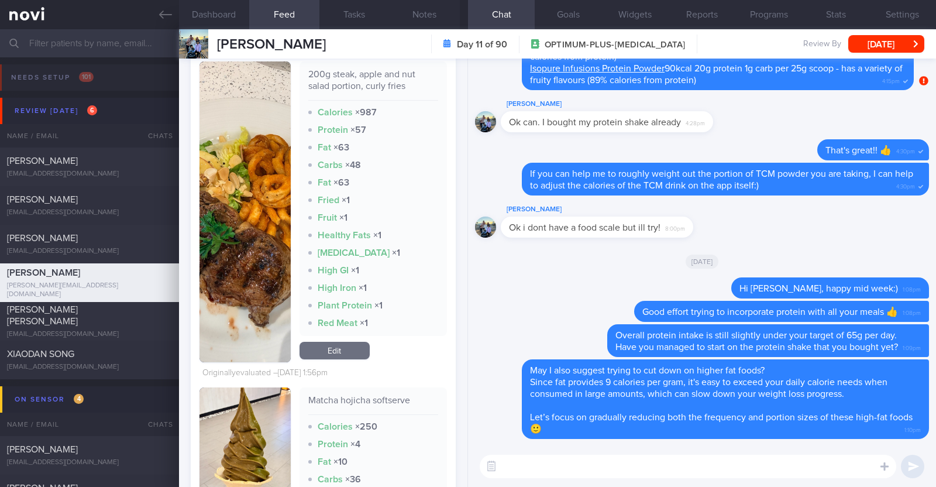
click at [236, 227] on button "button" at bounding box center [244, 211] width 91 height 301
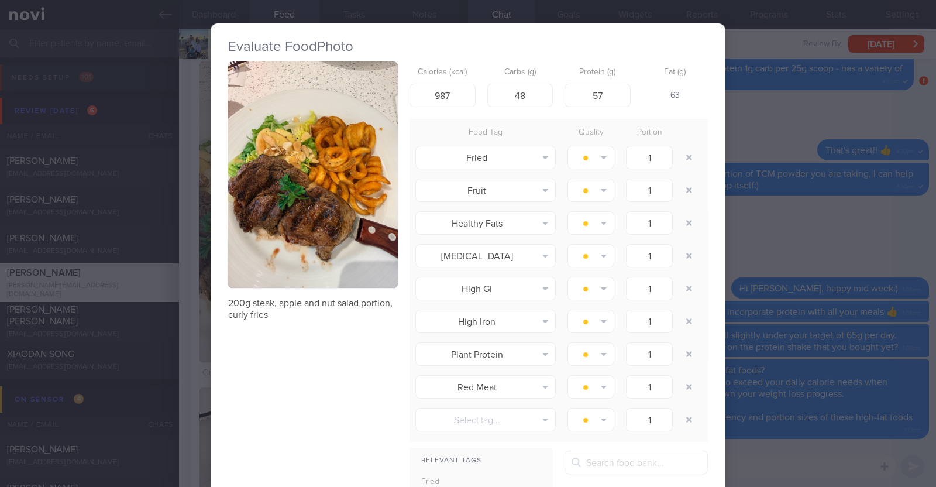
click at [192, 315] on div "Evaluate Food Photo 200g steak, apple and nut salad portion, curly fries Calori…" at bounding box center [468, 243] width 936 height 487
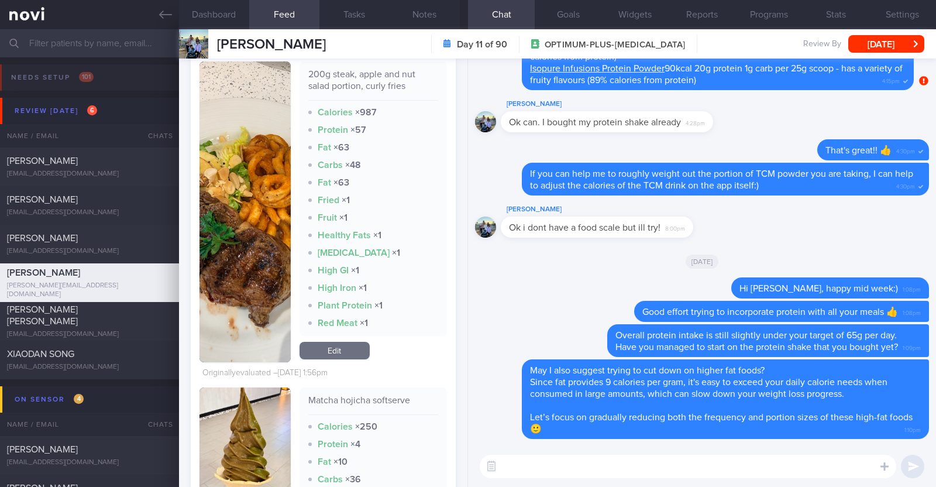
click at [519, 463] on textarea at bounding box center [688, 465] width 416 height 23
click at [860, 425] on label at bounding box center [868, 430] width 23 height 23
click at [0, 0] on input "file" at bounding box center [0, 0] width 0 height 0
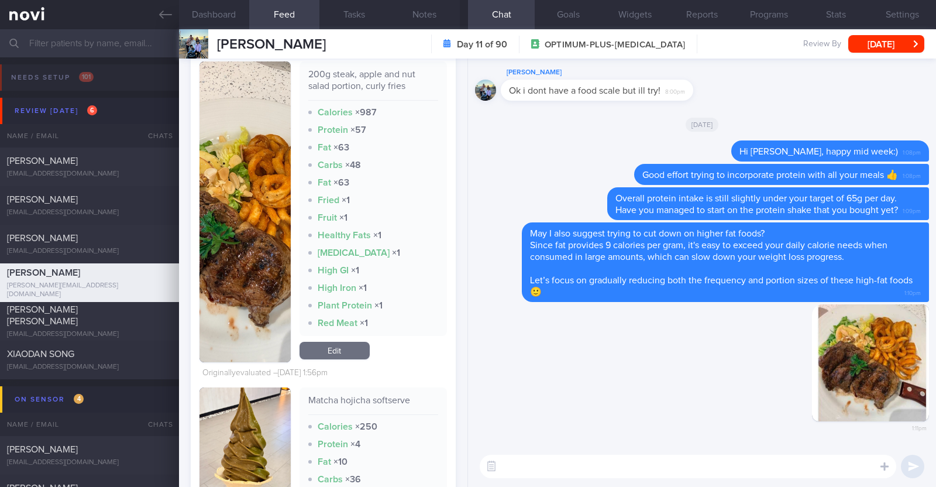
click at [594, 469] on textarea at bounding box center [688, 465] width 416 height 23
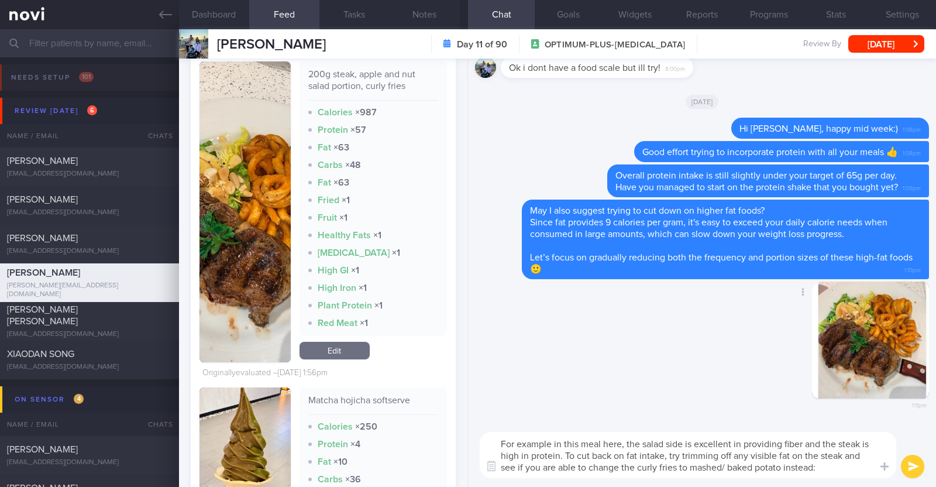
type textarea "For example in this meal here, the salad side is excellent in providing fiber a…"
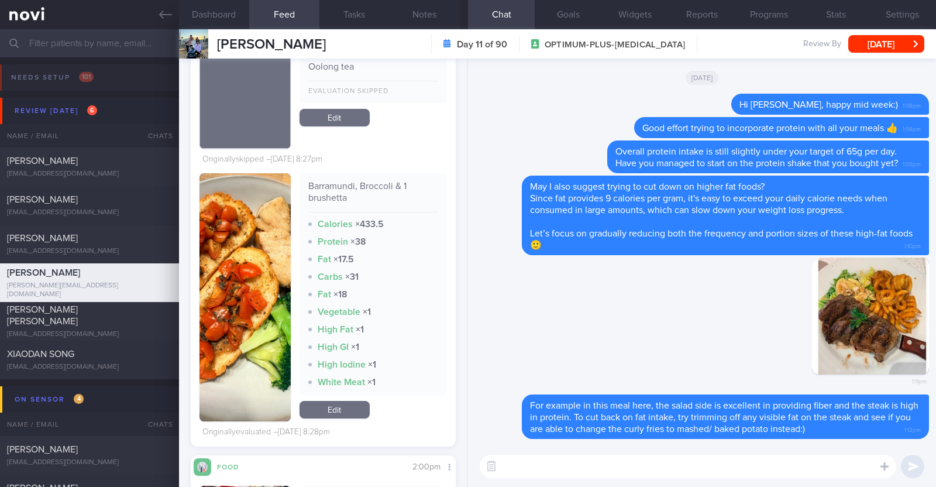
scroll to position [5054, 0]
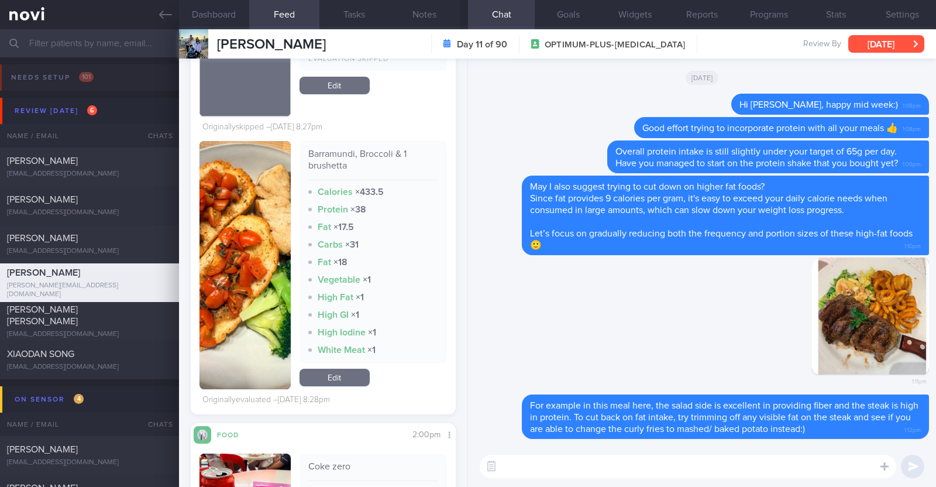
click at [869, 36] on button "[DATE]" at bounding box center [886, 44] width 76 height 18
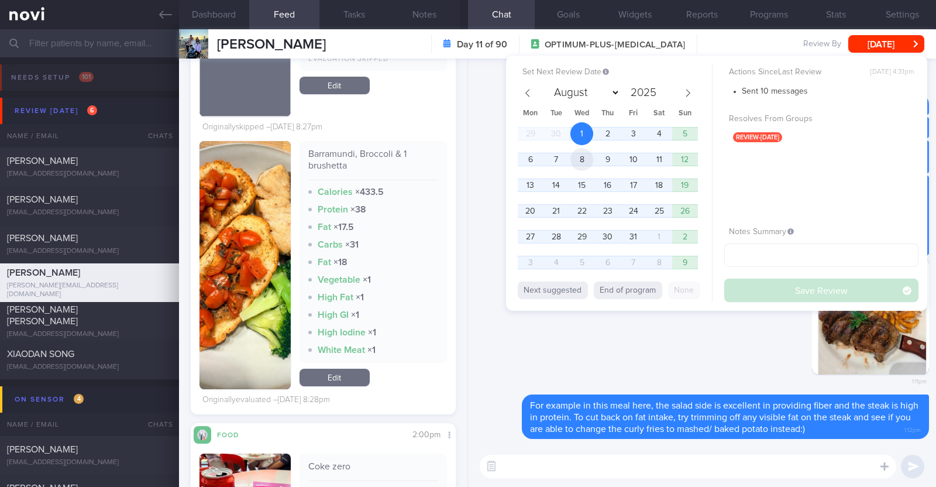
click at [586, 157] on span "8" at bounding box center [581, 159] width 23 height 23
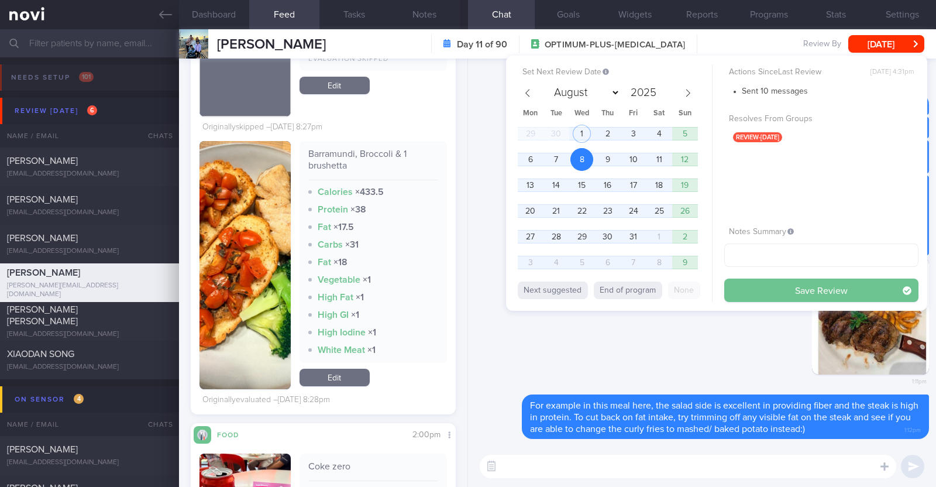
click at [745, 293] on button "Save Review" at bounding box center [821, 289] width 194 height 23
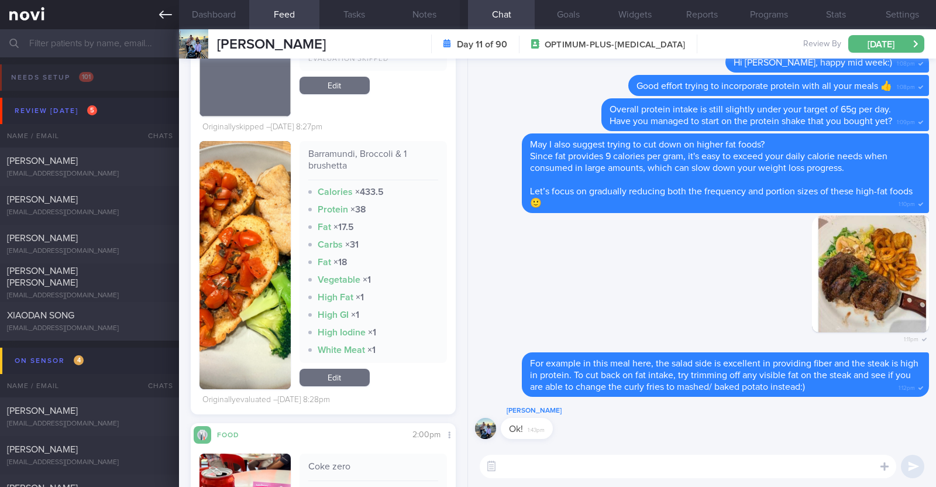
click at [167, 13] on icon at bounding box center [165, 14] width 13 height 13
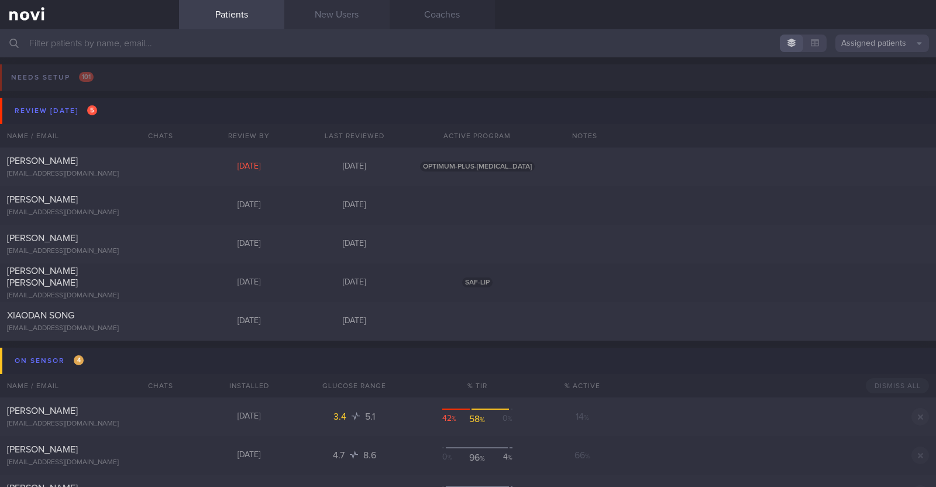
click at [339, 22] on link "New Users" at bounding box center [336, 14] width 105 height 29
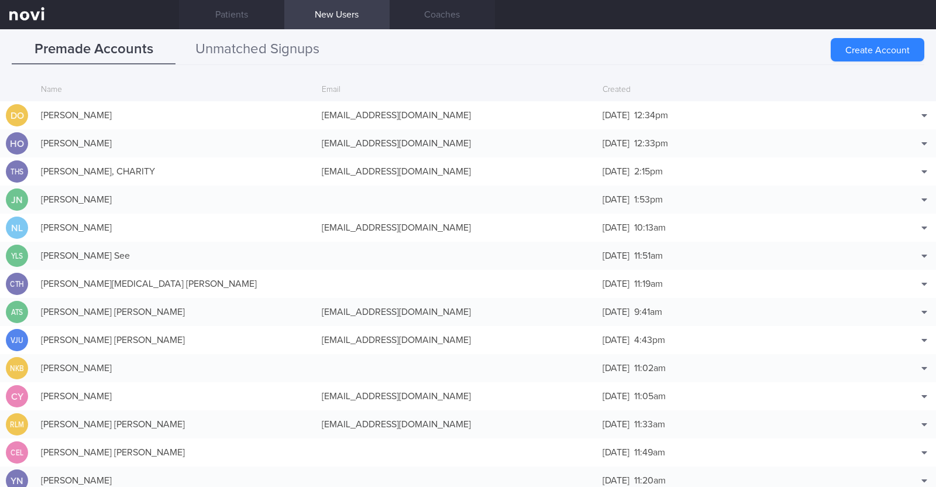
click at [266, 49] on button "Unmatched Signups" at bounding box center [257, 49] width 164 height 29
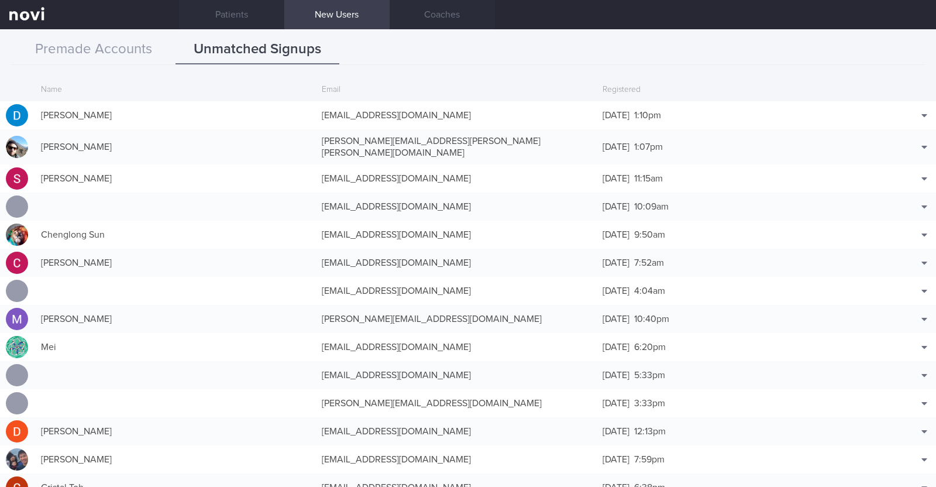
scroll to position [56, 0]
